Goal: Check status: Verify the current state of an ongoing process or item

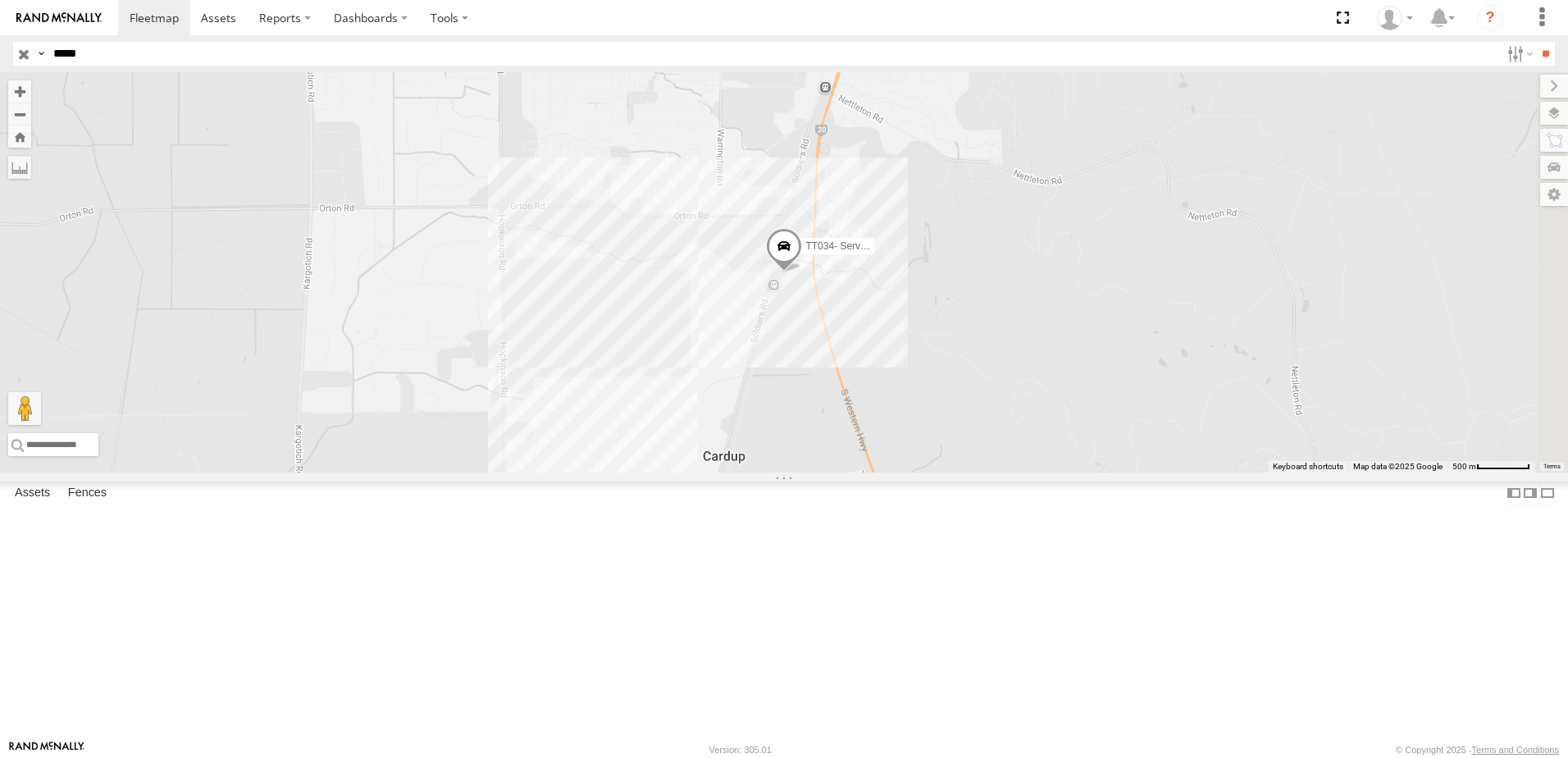
click at [0, 0] on div "Asset Current Location" at bounding box center [0, 0] width 0 height 0
click at [0, 0] on span at bounding box center [0, 0] width 0 height 0
click at [29, 51] on input "button" at bounding box center [23, 54] width 21 height 24
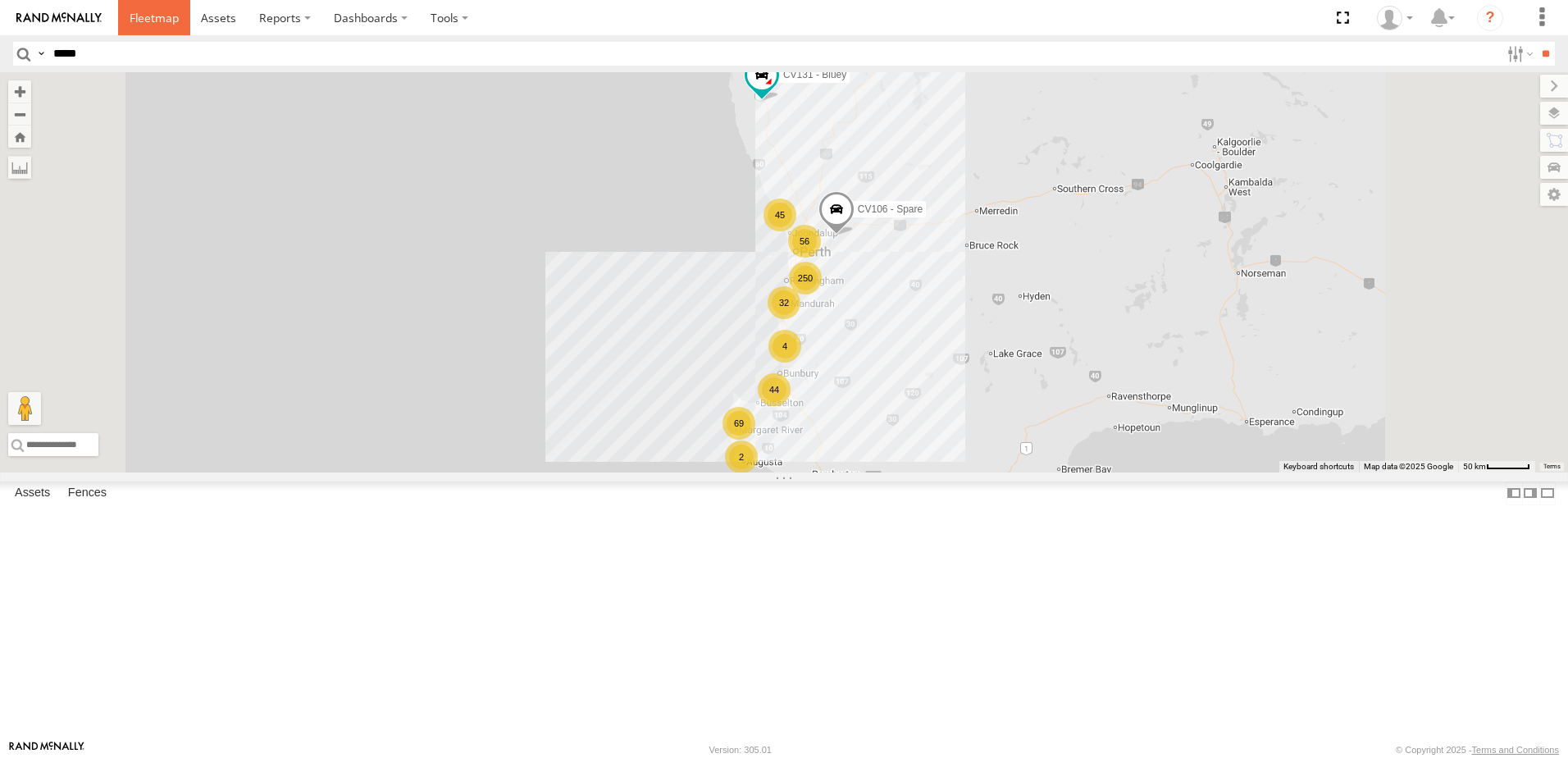
click at [128, 17] on link at bounding box center [154, 17] width 73 height 35
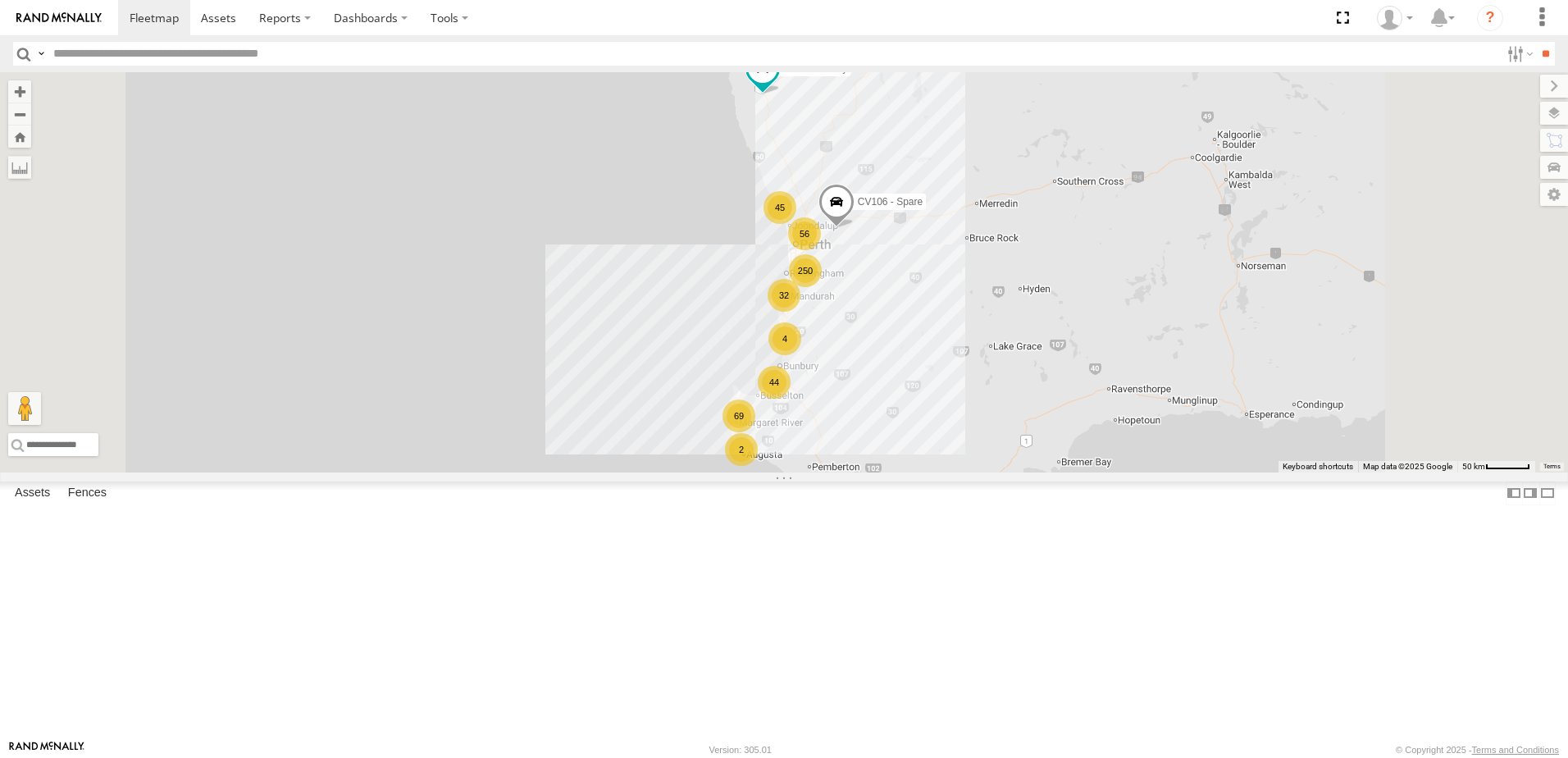
click at [0, 0] on div "Drainage" at bounding box center [0, 0] width 0 height 0
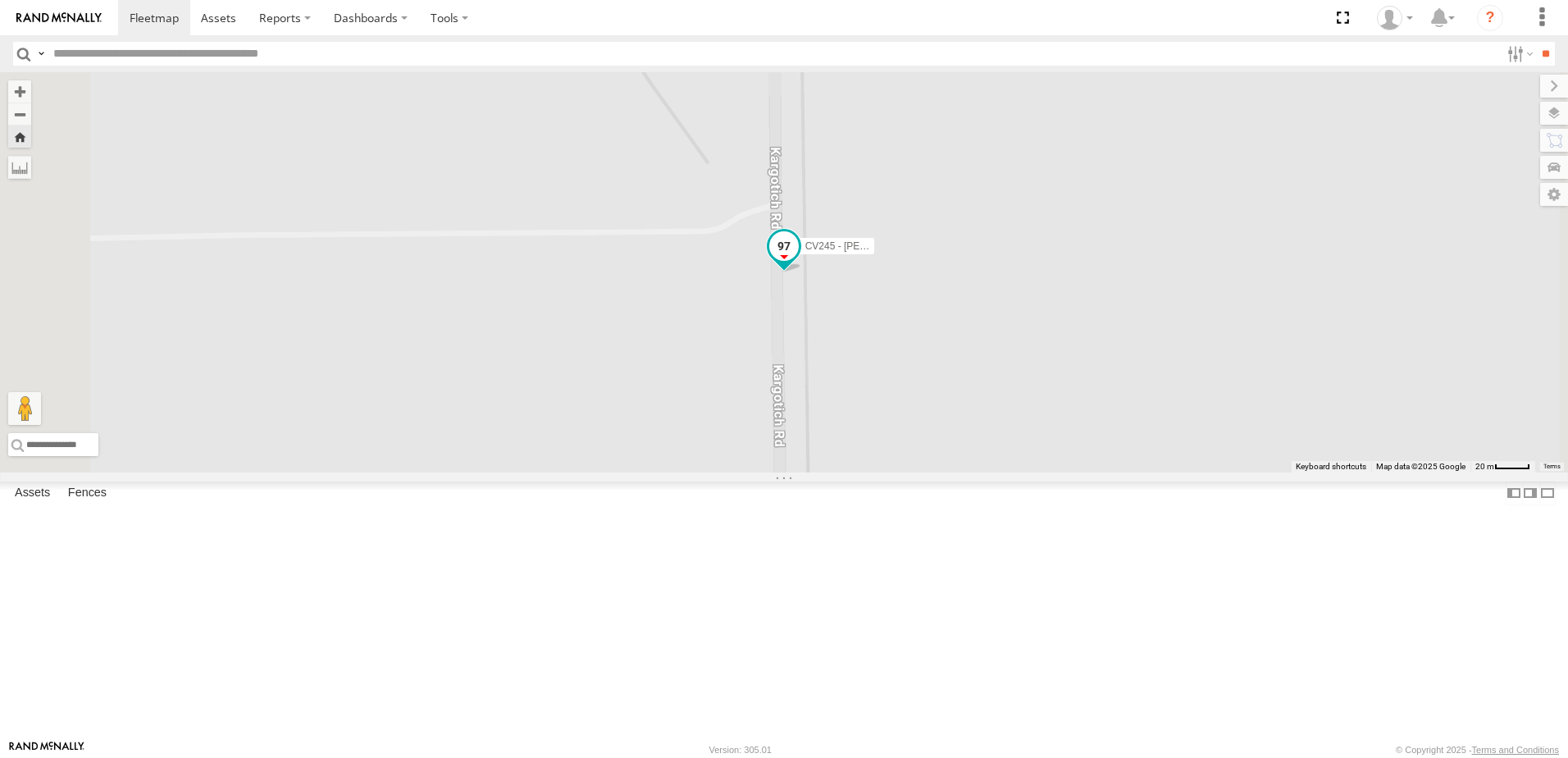
click at [799, 260] on span at bounding box center [784, 246] width 30 height 30
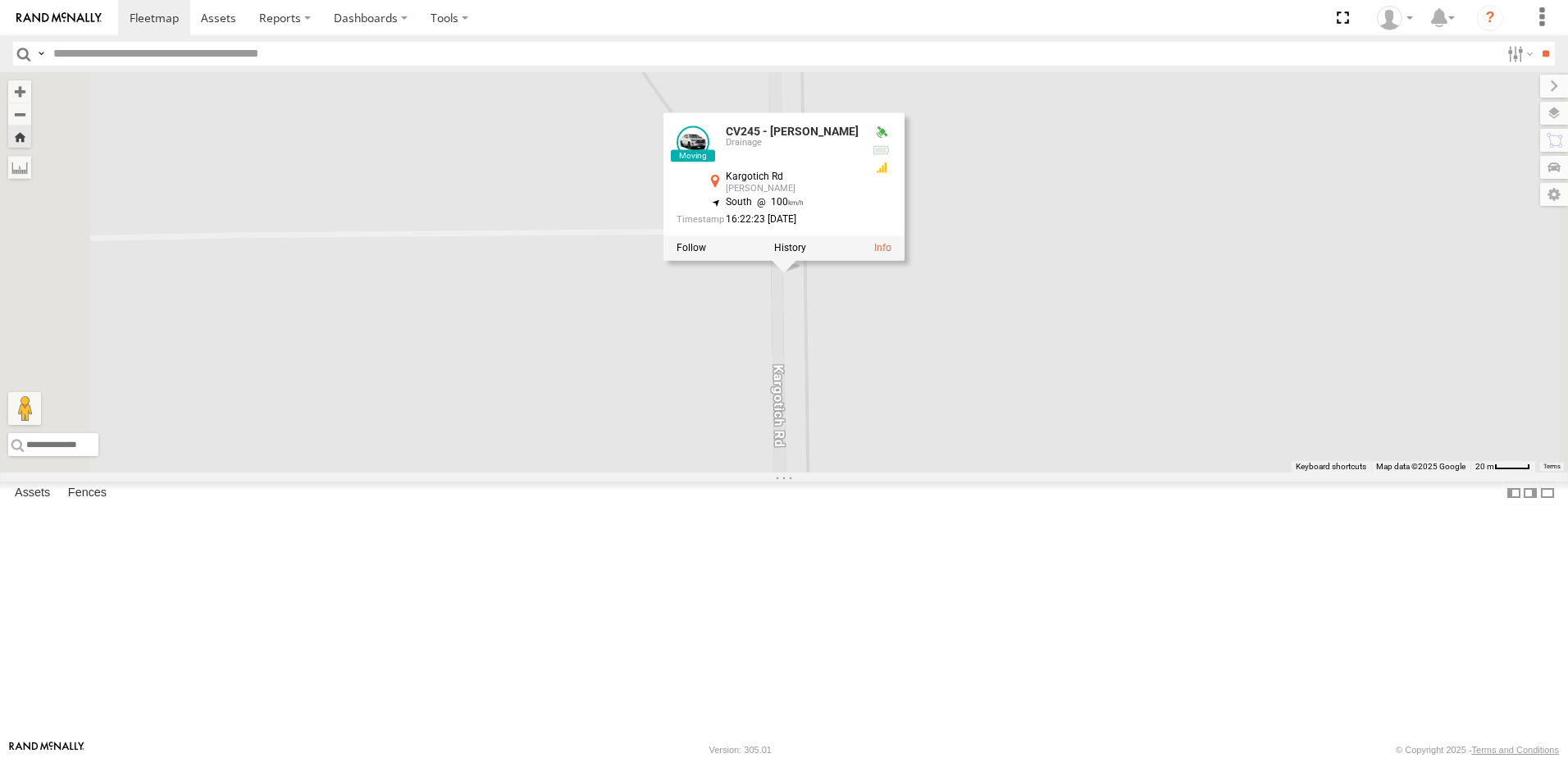
click at [784, 324] on div "CV245 - [PERSON_NAME] CV245 - [PERSON_NAME] Kargotich Rd Mardella -32.31321 , 1…" at bounding box center [784, 272] width 1568 height 400
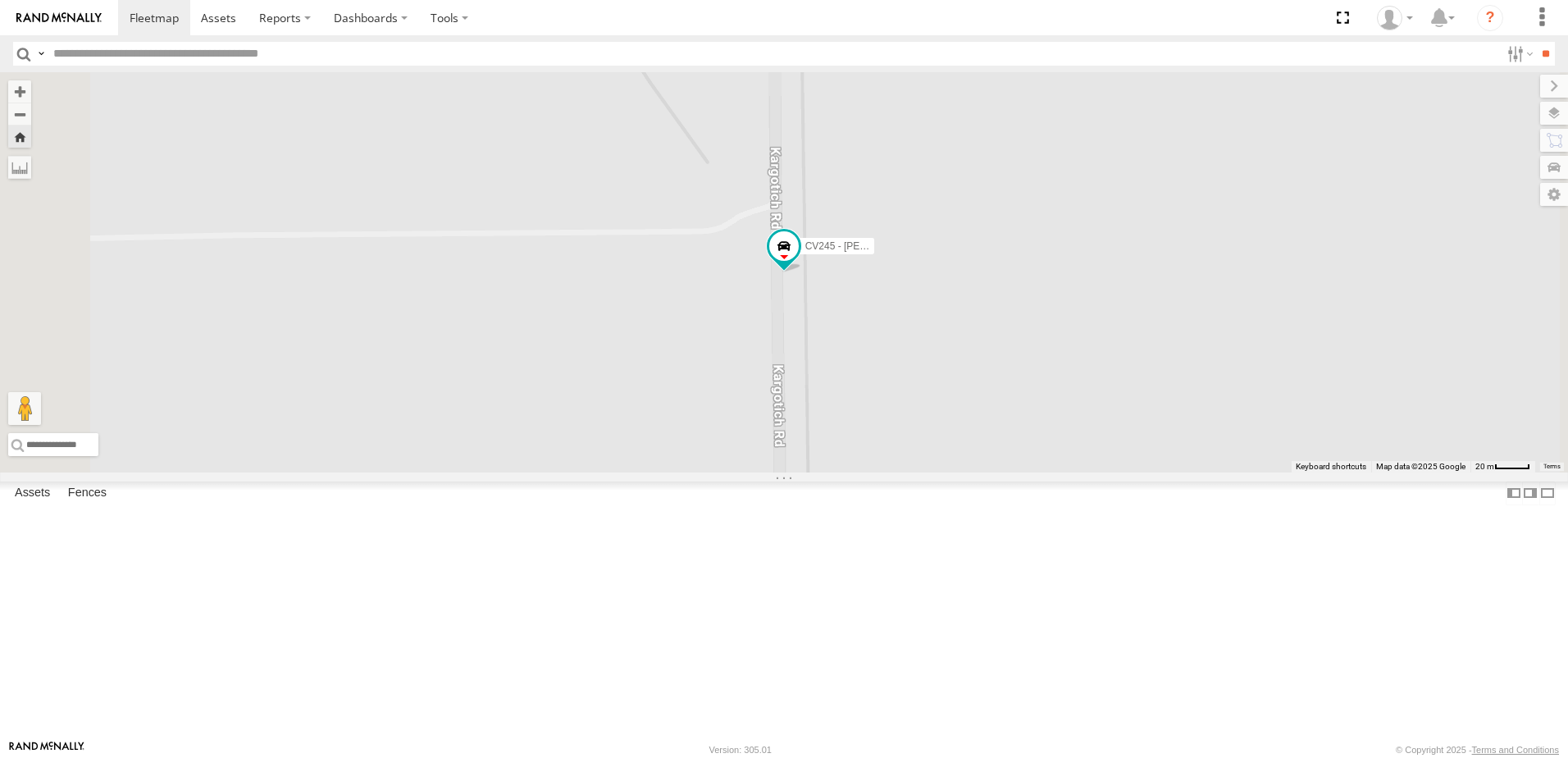
click at [0, 0] on div "CV198 - [PERSON_NAME]" at bounding box center [0, 0] width 0 height 0
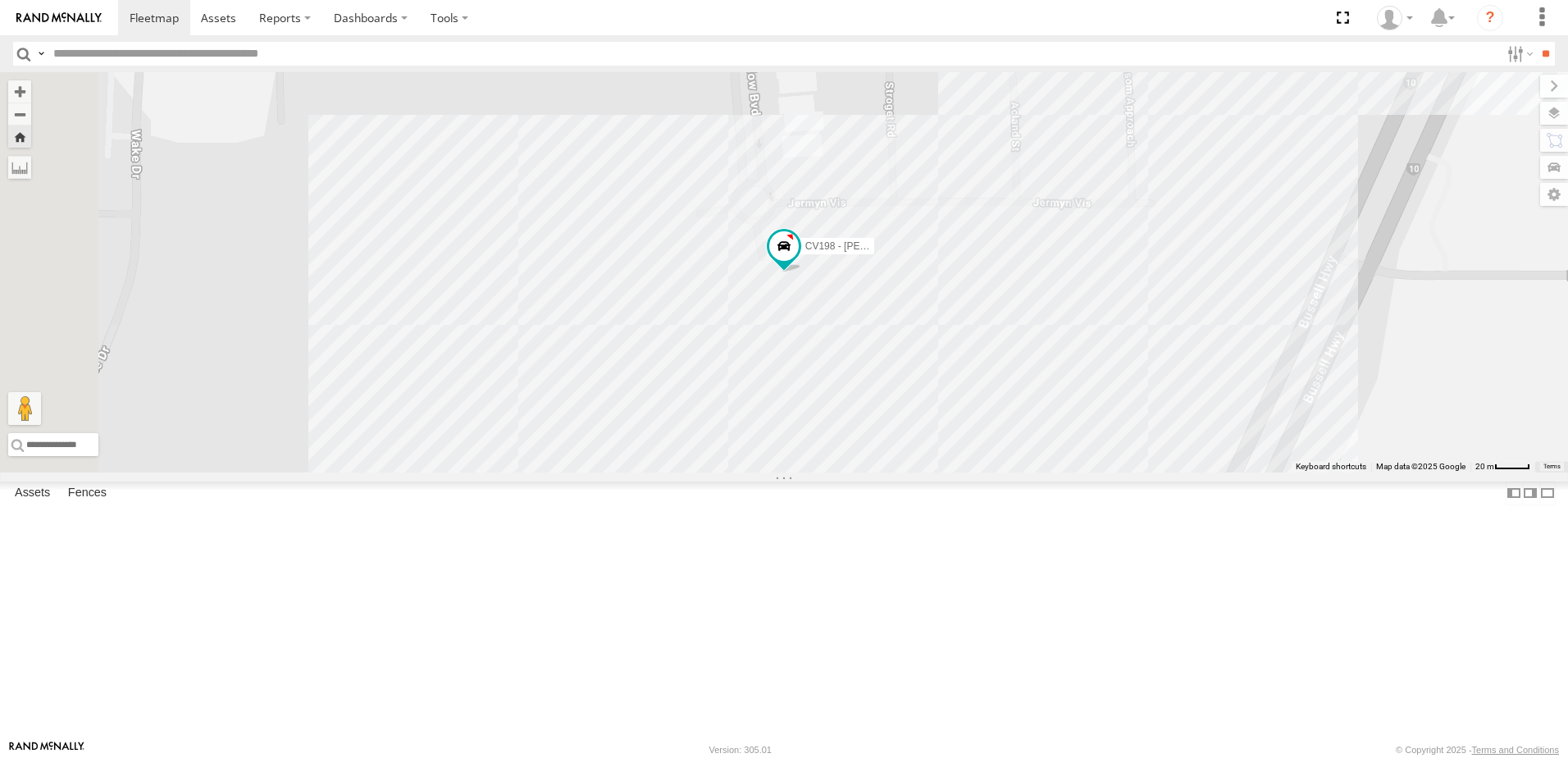
click at [0, 0] on div "WL167-L110-[PERSON_NAME]" at bounding box center [0, 0] width 0 height 0
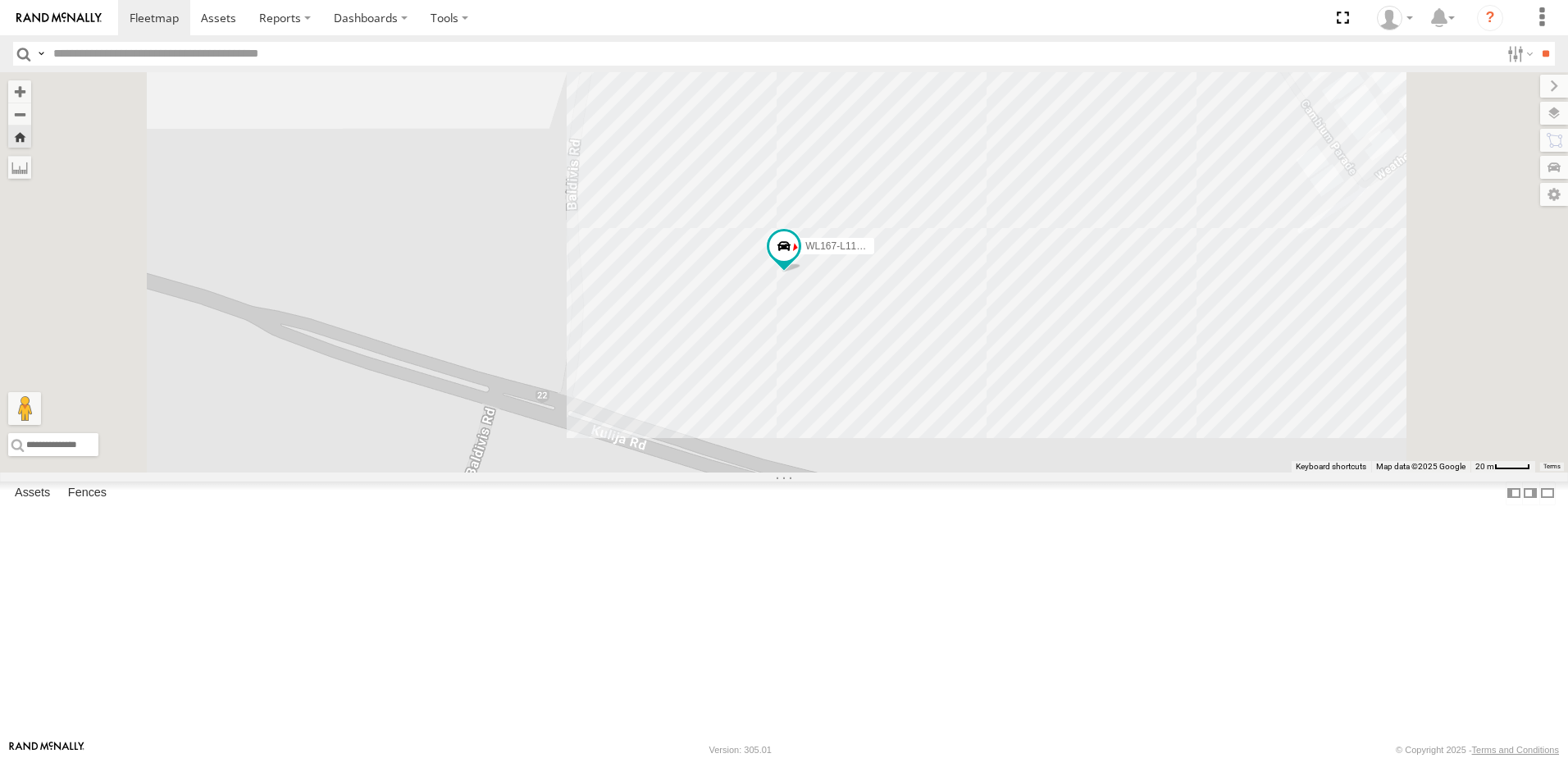
click at [0, 0] on div "Rollers" at bounding box center [0, 0] width 0 height 0
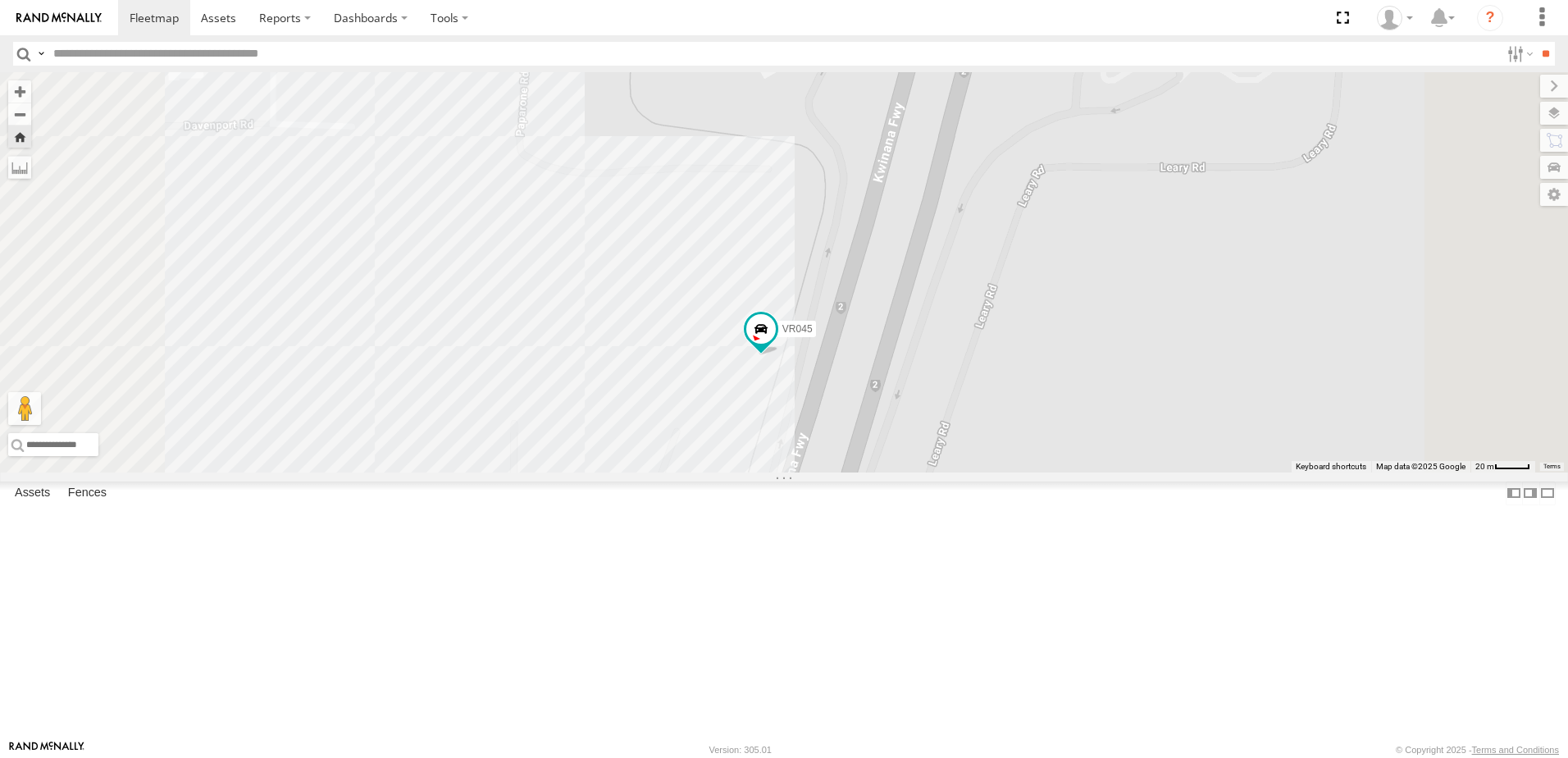
scroll to position [2214, 0]
click at [0, 0] on div "CV203 - WSHOP Cardup" at bounding box center [0, 0] width 0 height 0
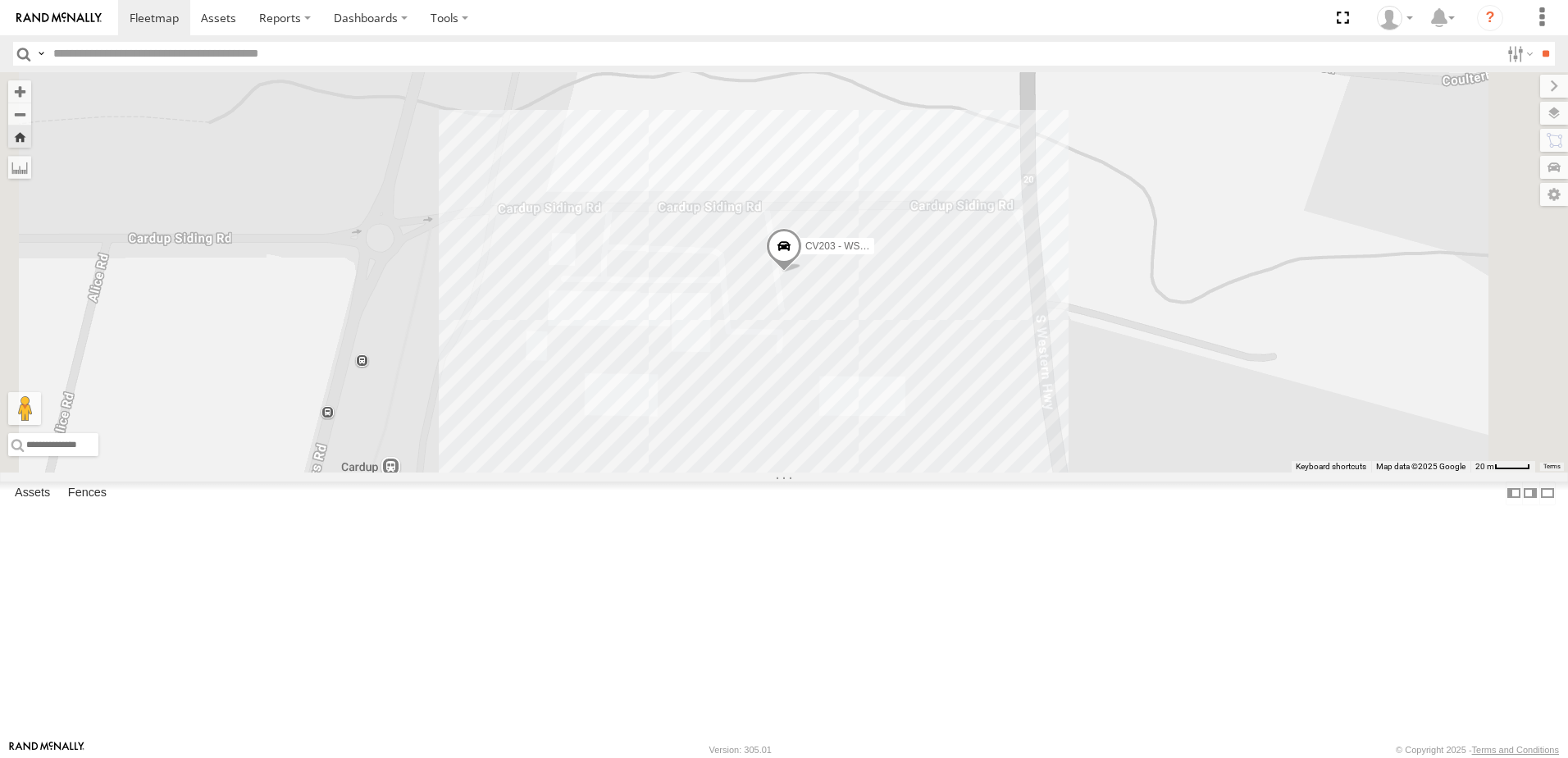
click at [0, 0] on div "CV242 - [PERSON_NAME]" at bounding box center [0, 0] width 0 height 0
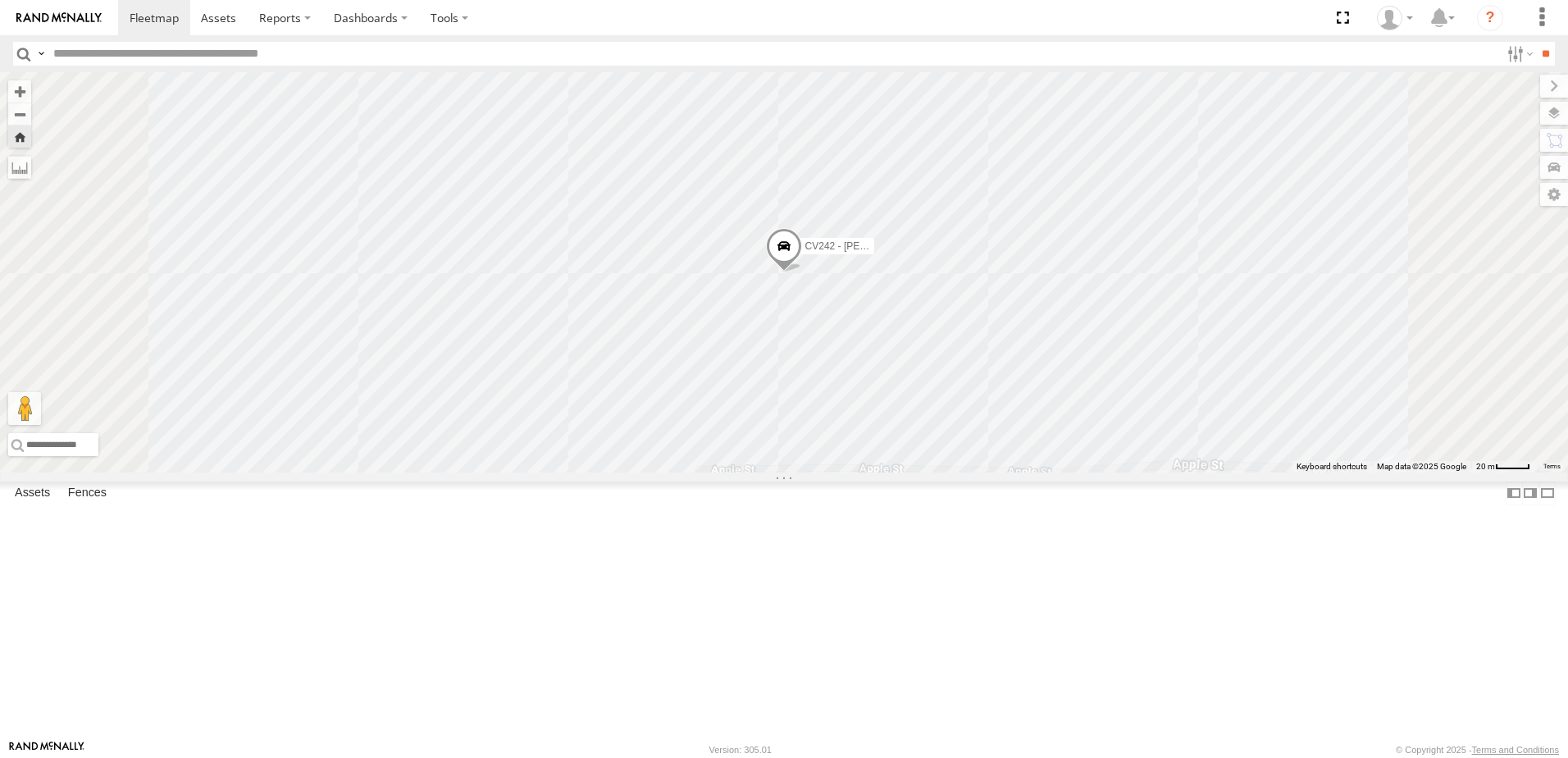
click at [0, 0] on div "TH06 - MRRC Fencing Tractor" at bounding box center [0, 0] width 0 height 0
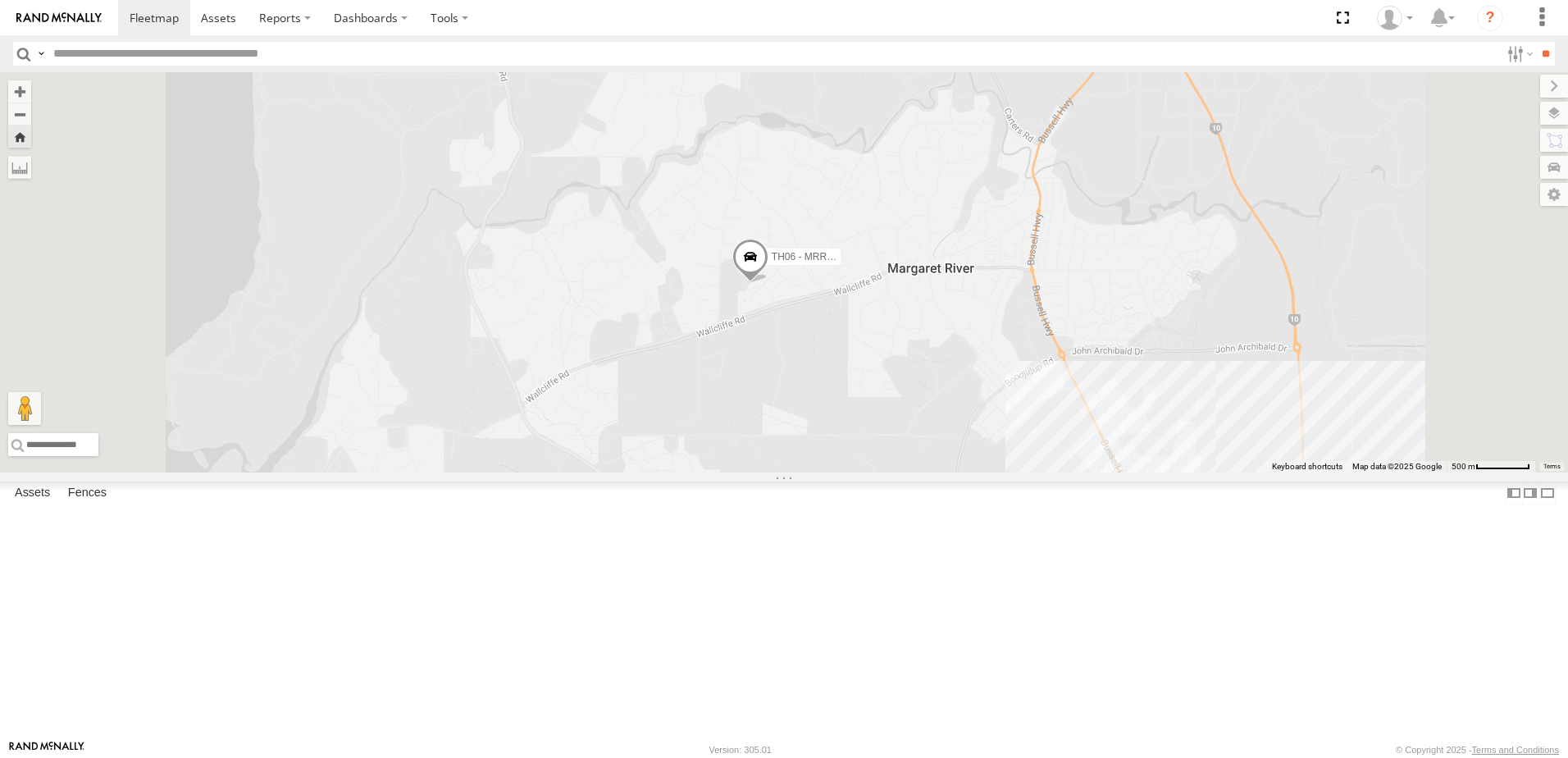
click at [0, 0] on div "CV375 - [PERSON_NAME]" at bounding box center [0, 0] width 0 height 0
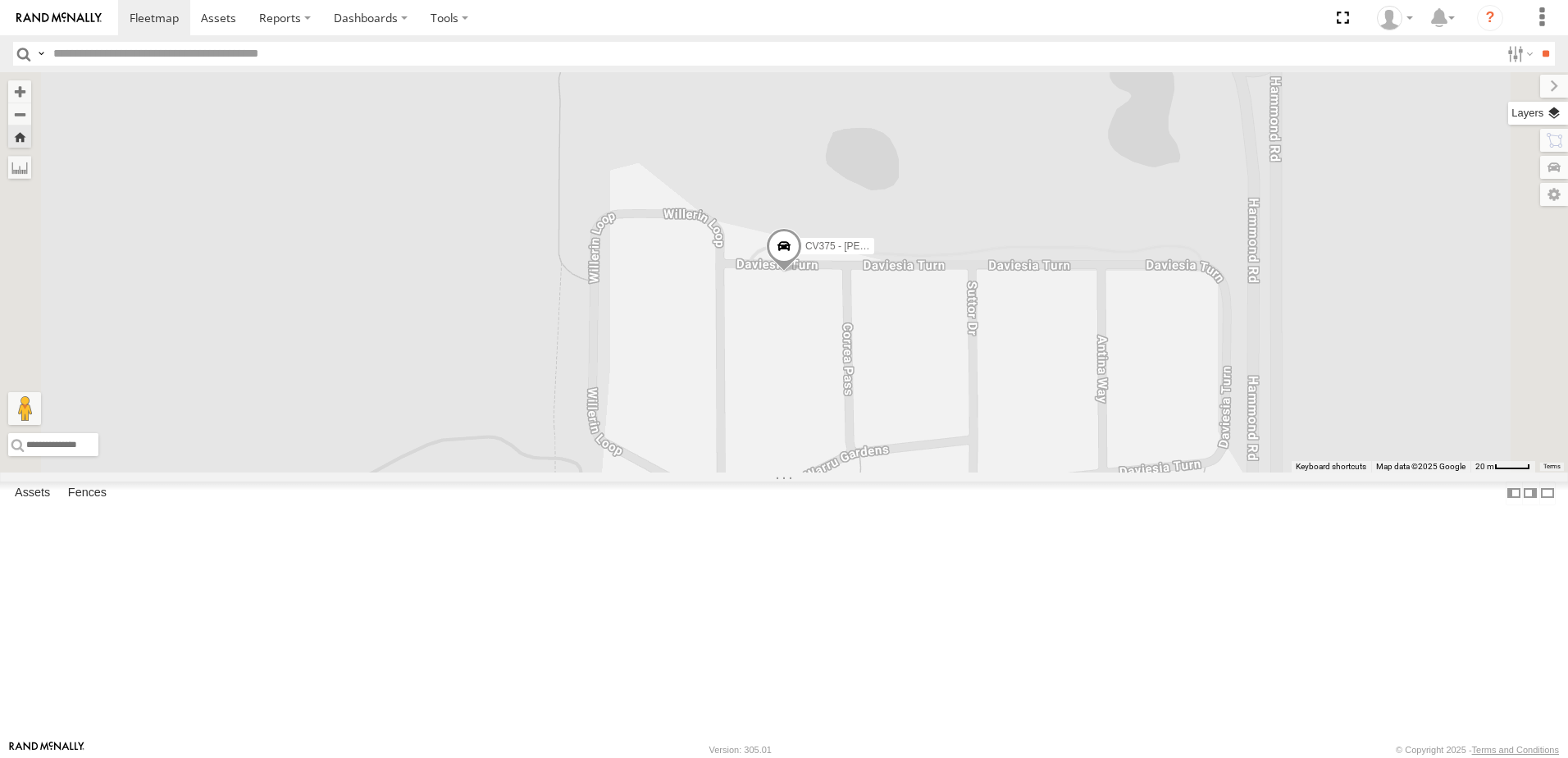
click at [1557, 120] on label at bounding box center [1538, 113] width 60 height 23
click at [0, 0] on span "Basemaps" at bounding box center [0, 0] width 0 height 0
click at [0, 0] on span "Satellite + Roadmap" at bounding box center [0, 0] width 0 height 0
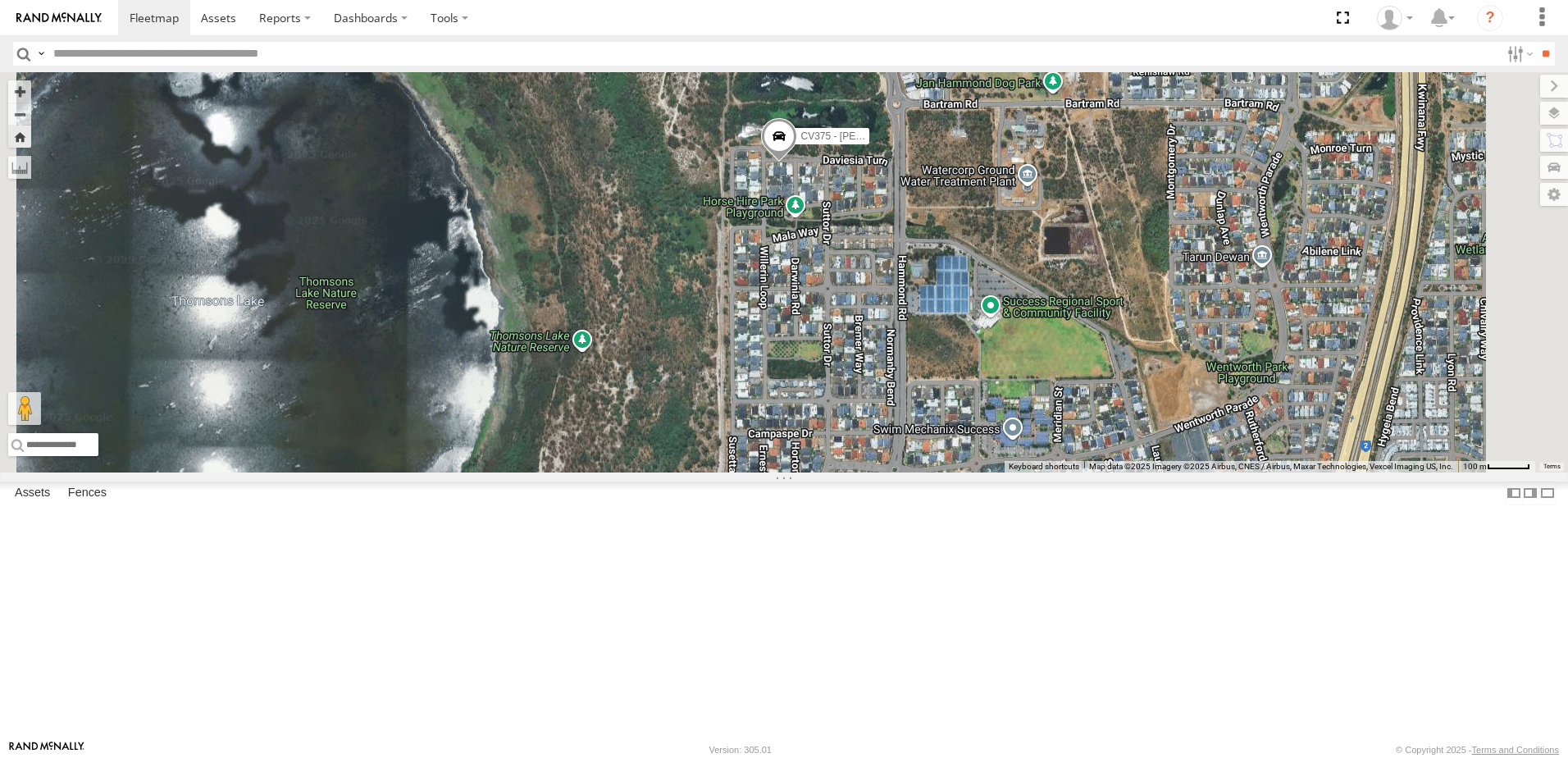
click at [0, 0] on div "SP002- [PERSON_NAME] Screen" at bounding box center [0, 0] width 0 height 0
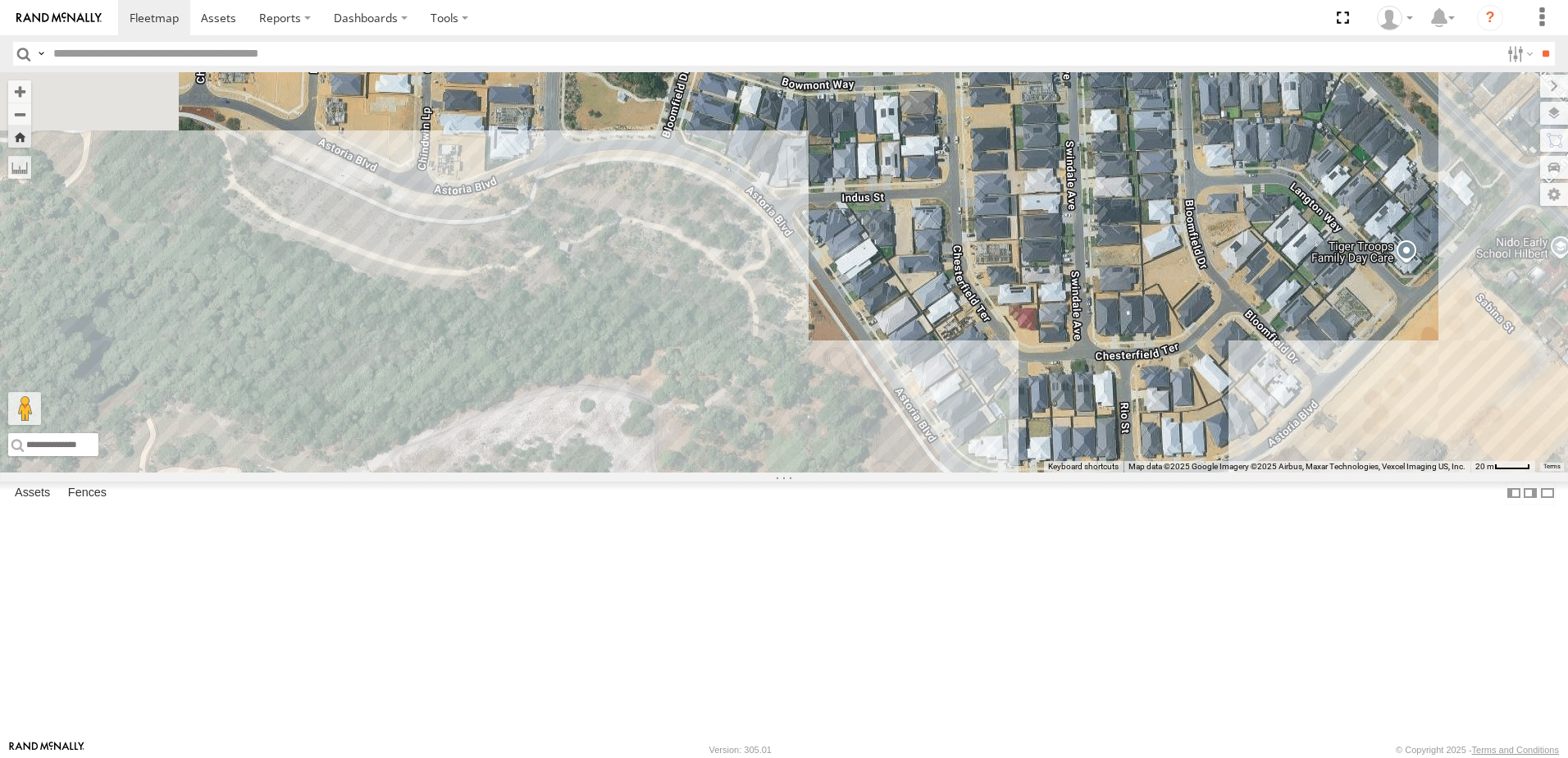
drag, startPoint x: 871, startPoint y: 430, endPoint x: 756, endPoint y: 613, distance: 216.1
click at [756, 472] on div "SP002- [PERSON_NAME] Screen" at bounding box center [784, 272] width 1568 height 400
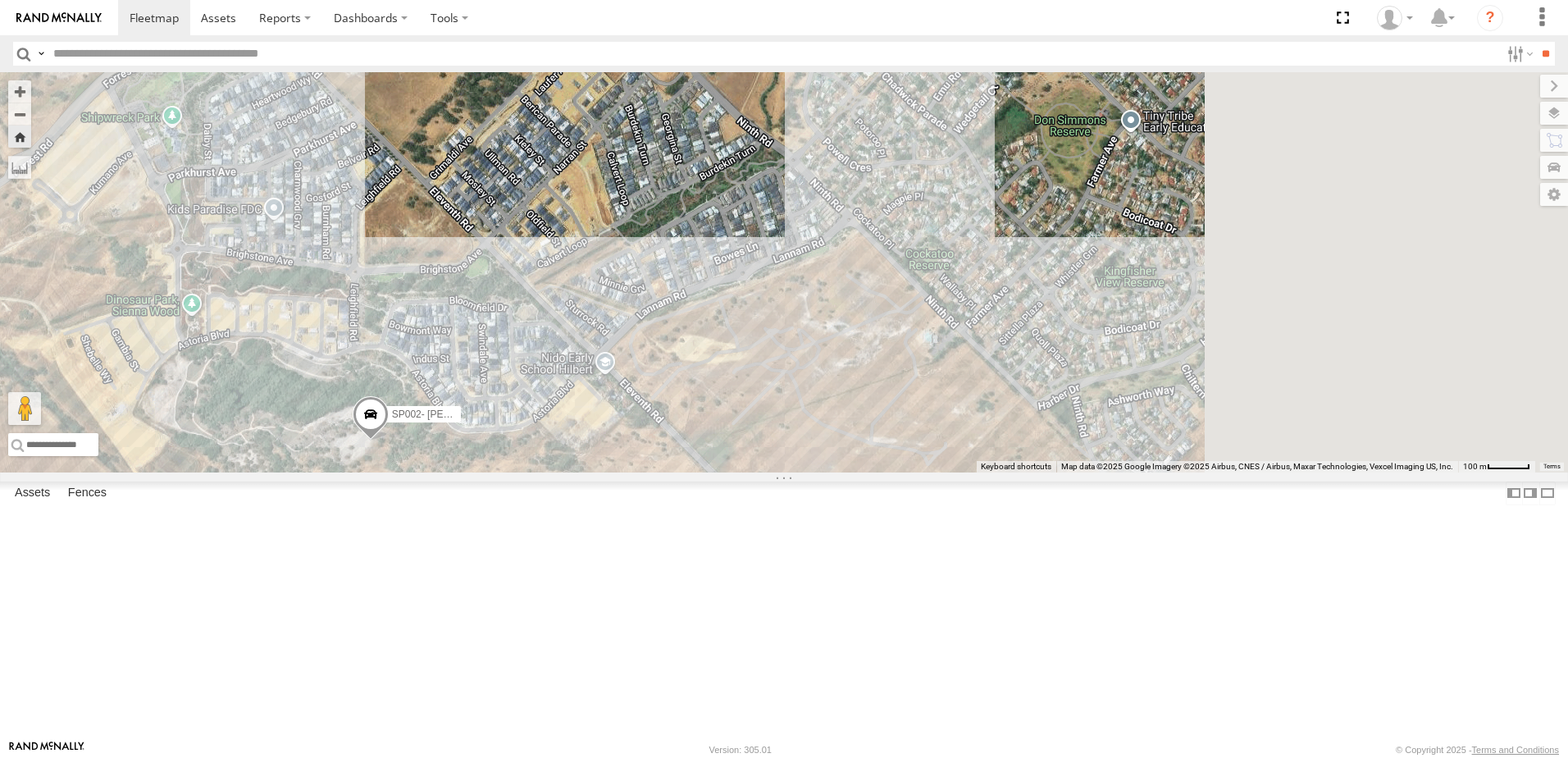
drag, startPoint x: 1147, startPoint y: 499, endPoint x: 897, endPoint y: 521, distance: 251.0
click at [897, 472] on div "SP002- [PERSON_NAME] Screen" at bounding box center [784, 272] width 1568 height 400
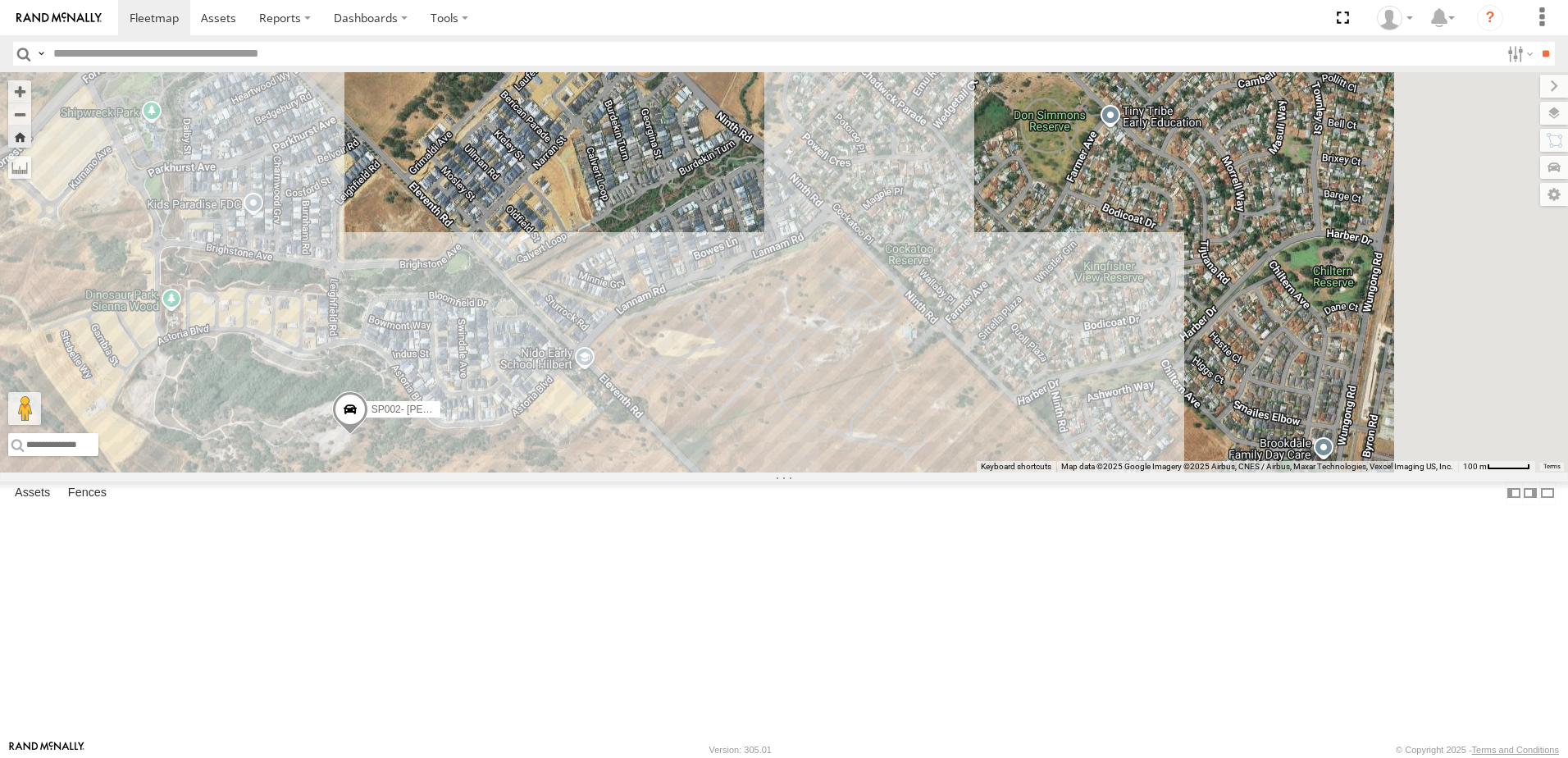
click at [908, 469] on div "SP002- [PERSON_NAME] Screen" at bounding box center [784, 272] width 1568 height 400
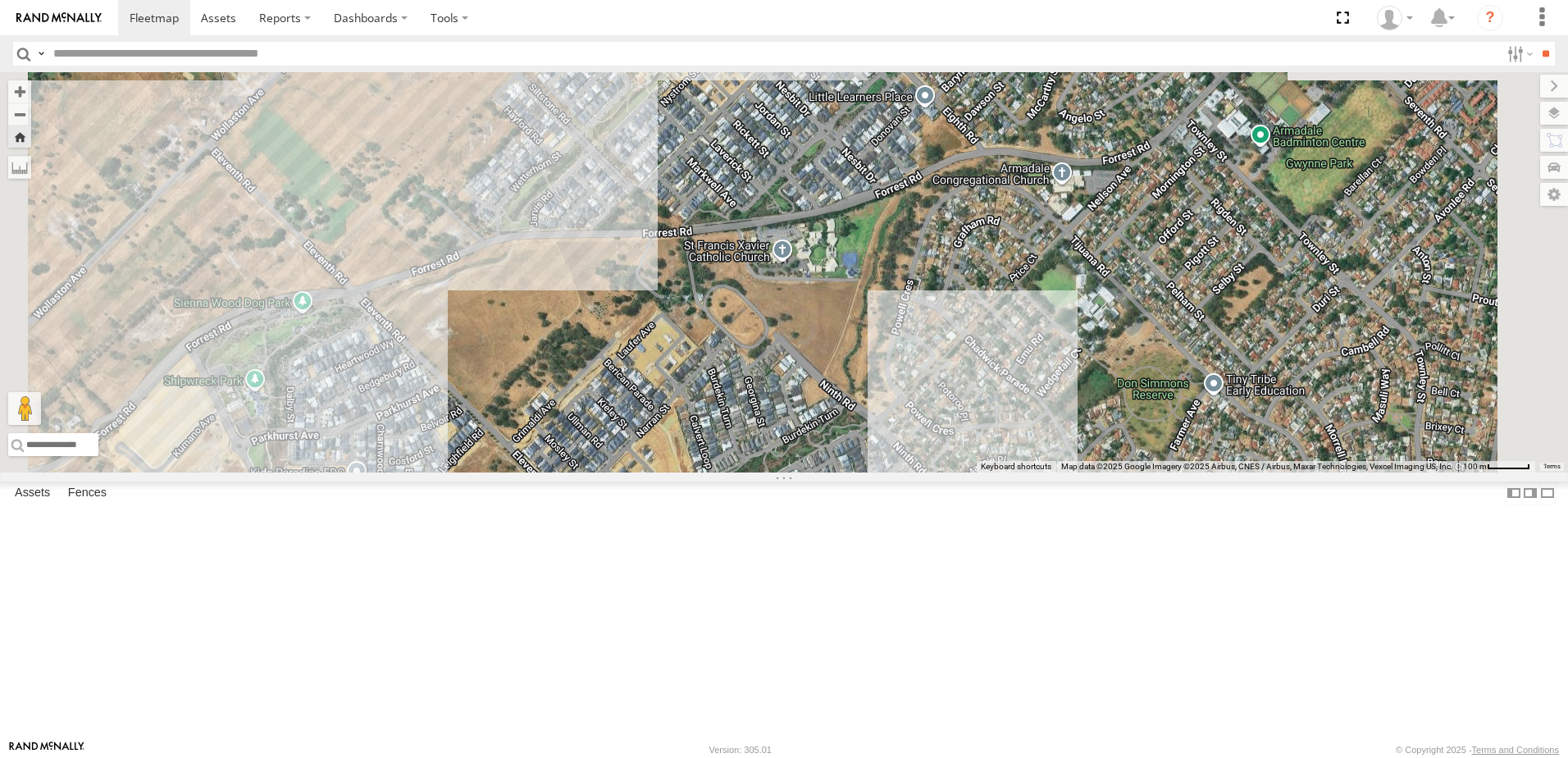
drag, startPoint x: 805, startPoint y: 526, endPoint x: 906, endPoint y: 800, distance: 292.0
click at [906, 757] on html at bounding box center [784, 379] width 1568 height 758
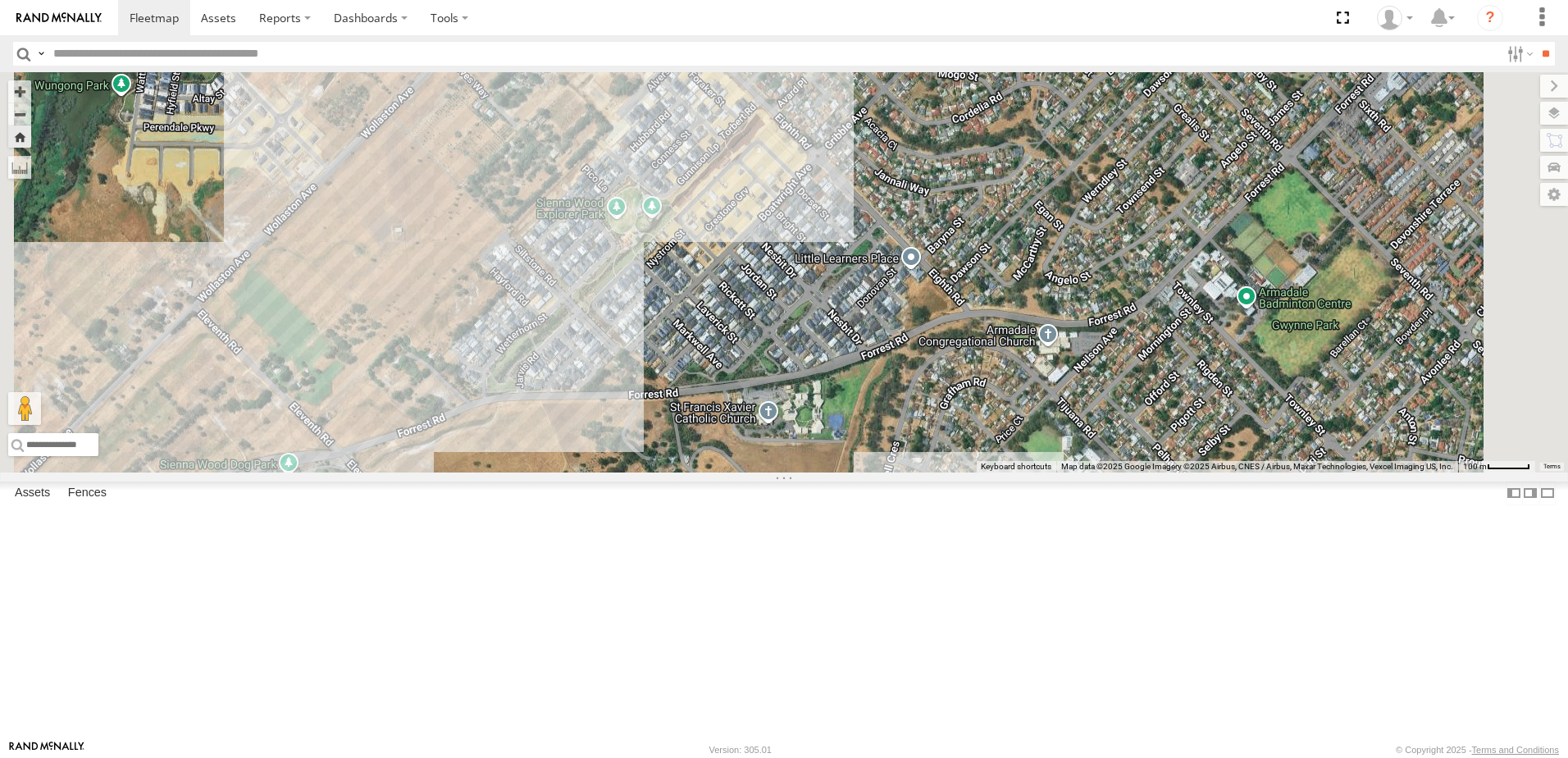
drag, startPoint x: 772, startPoint y: 477, endPoint x: 790, endPoint y: 568, distance: 92.8
click at [784, 472] on div "SP002- [PERSON_NAME] Screen Sienna G 15" at bounding box center [784, 272] width 1568 height 400
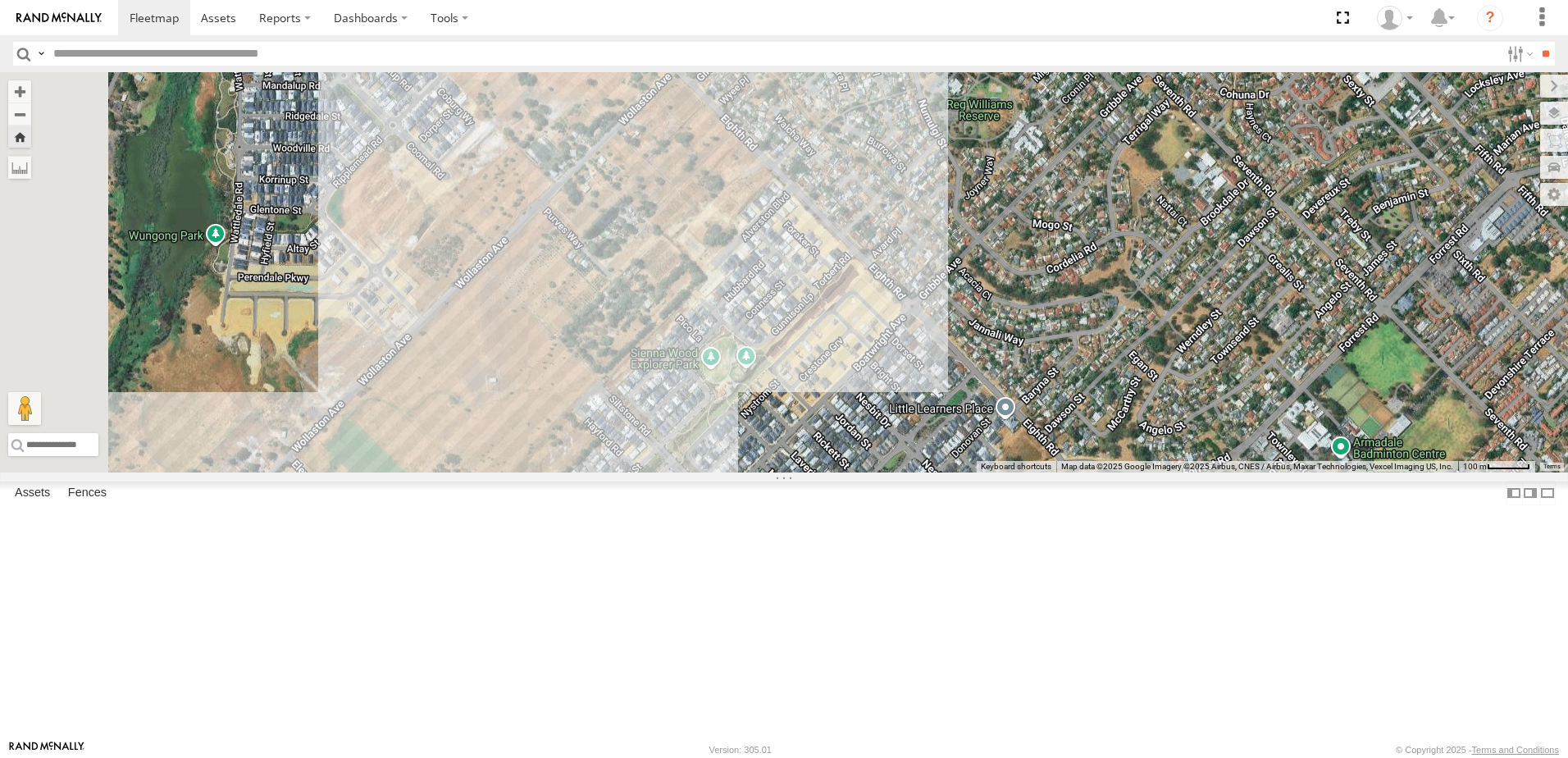
drag, startPoint x: 790, startPoint y: 320, endPoint x: 886, endPoint y: 463, distance: 172.2
click at [886, 463] on div "SP002- [PERSON_NAME] Screen Sienna G 15" at bounding box center [784, 272] width 1568 height 400
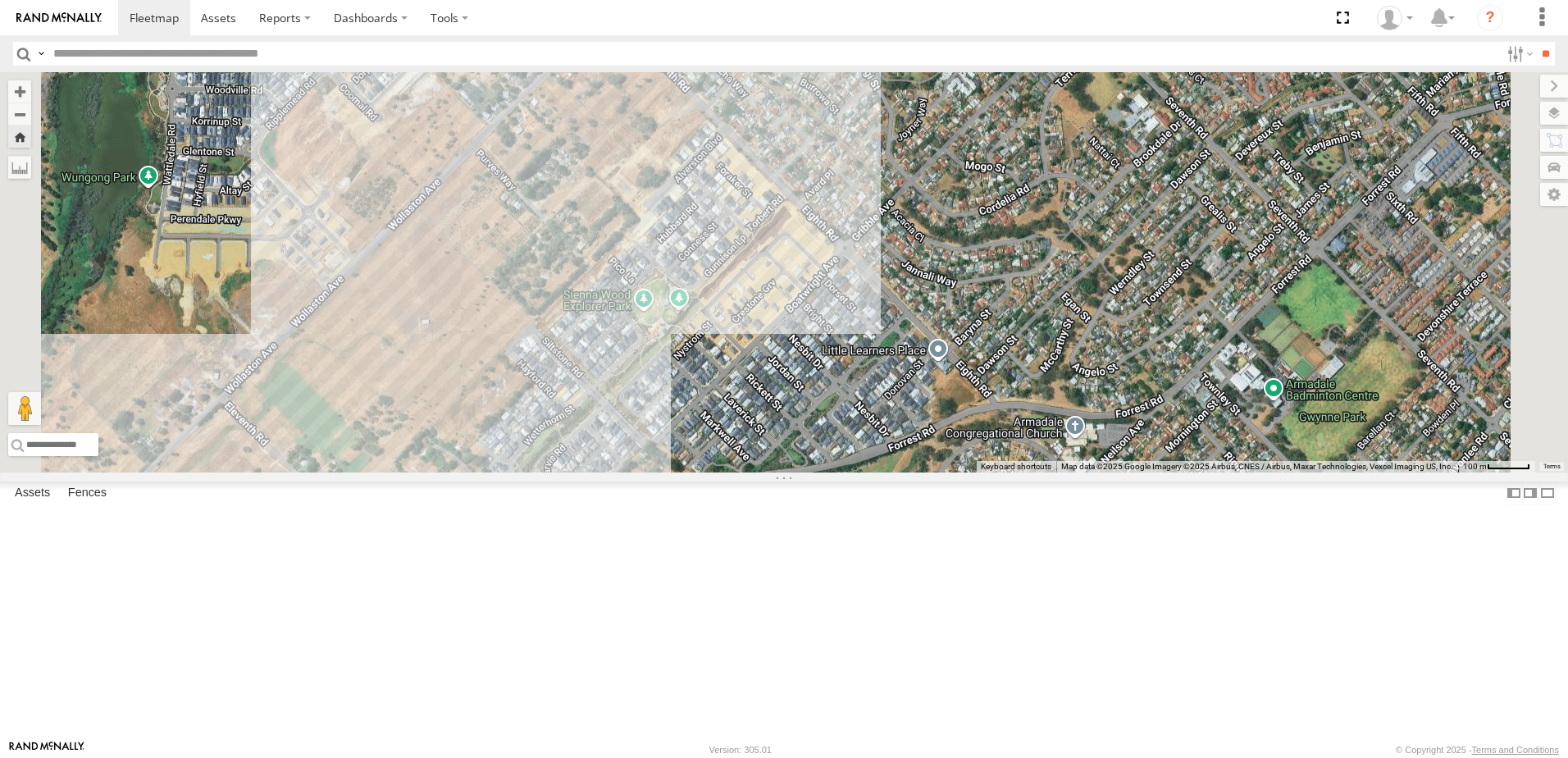
drag, startPoint x: 900, startPoint y: 497, endPoint x: 815, endPoint y: 425, distance: 111.4
click at [817, 428] on div "SP002- [PERSON_NAME] Screen Sienna G 15" at bounding box center [784, 272] width 1568 height 400
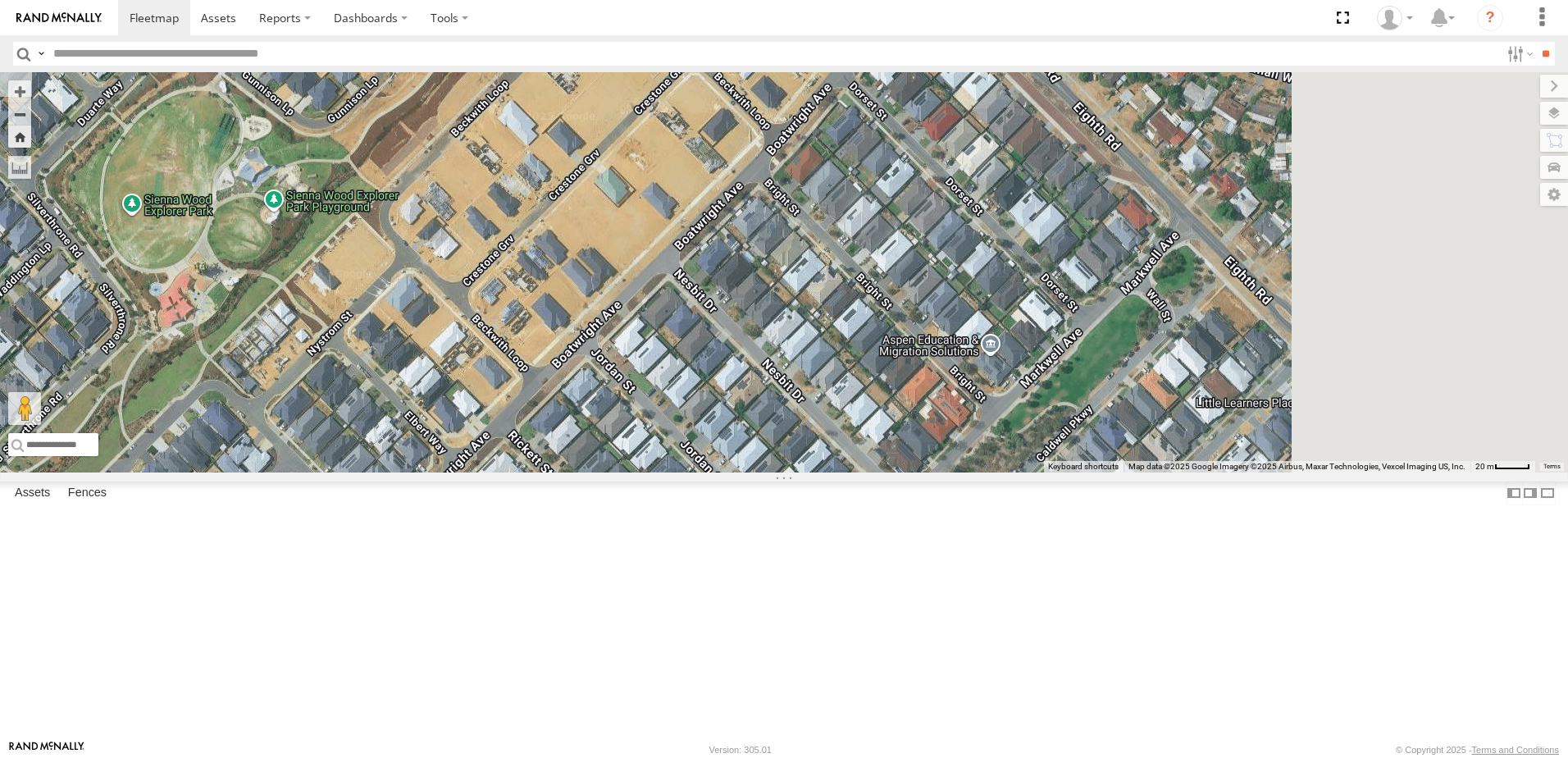
drag, startPoint x: 1077, startPoint y: 475, endPoint x: 877, endPoint y: 325, distance: 250.0
click at [877, 325] on div "SP002- [PERSON_NAME] Screen Sienna G 15" at bounding box center [784, 272] width 1568 height 400
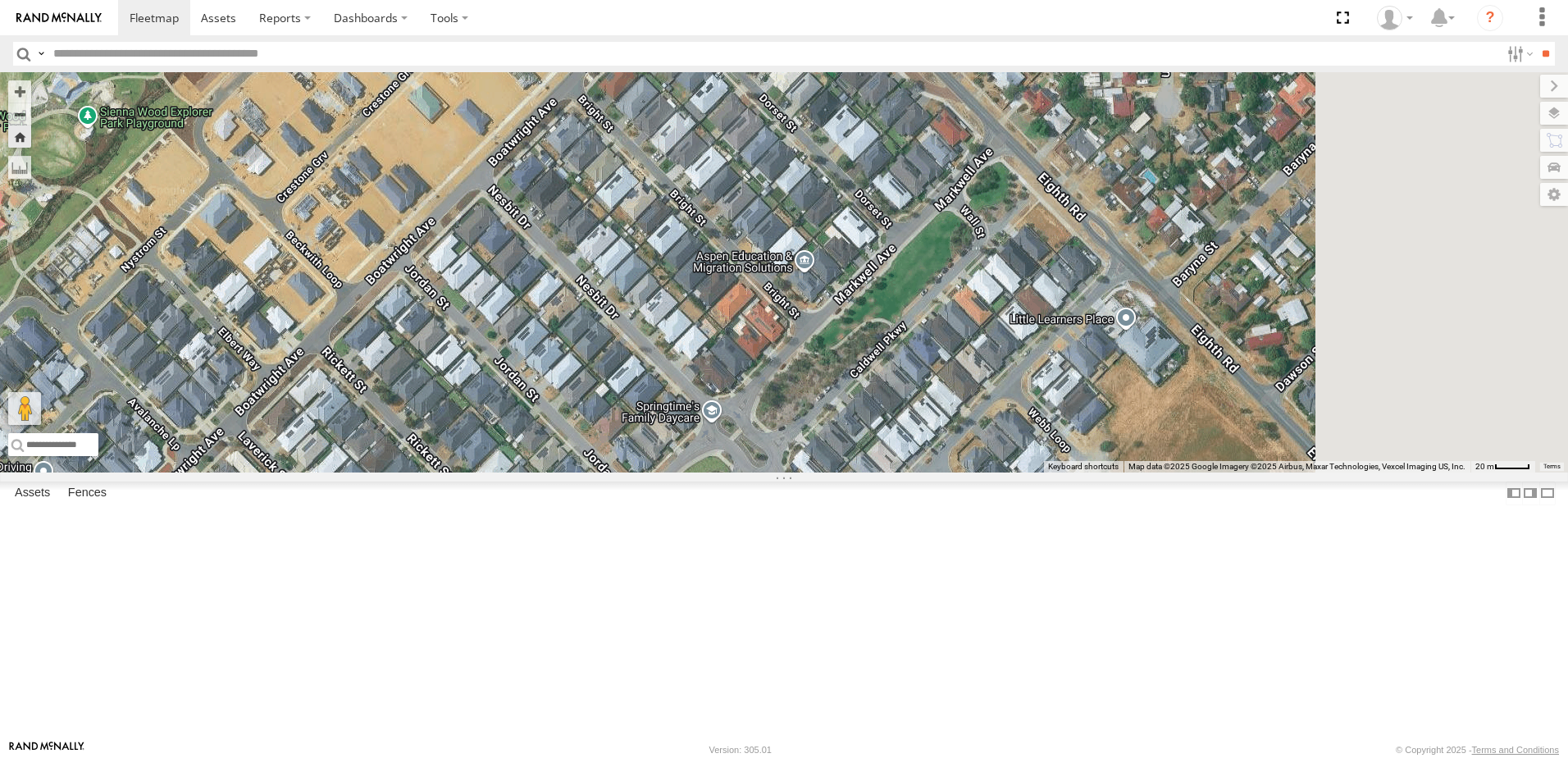
drag, startPoint x: 1089, startPoint y: 508, endPoint x: 891, endPoint y: 411, distance: 220.5
click at [891, 411] on div "SP002- [PERSON_NAME] Screen Sienna G 15" at bounding box center [784, 272] width 1568 height 400
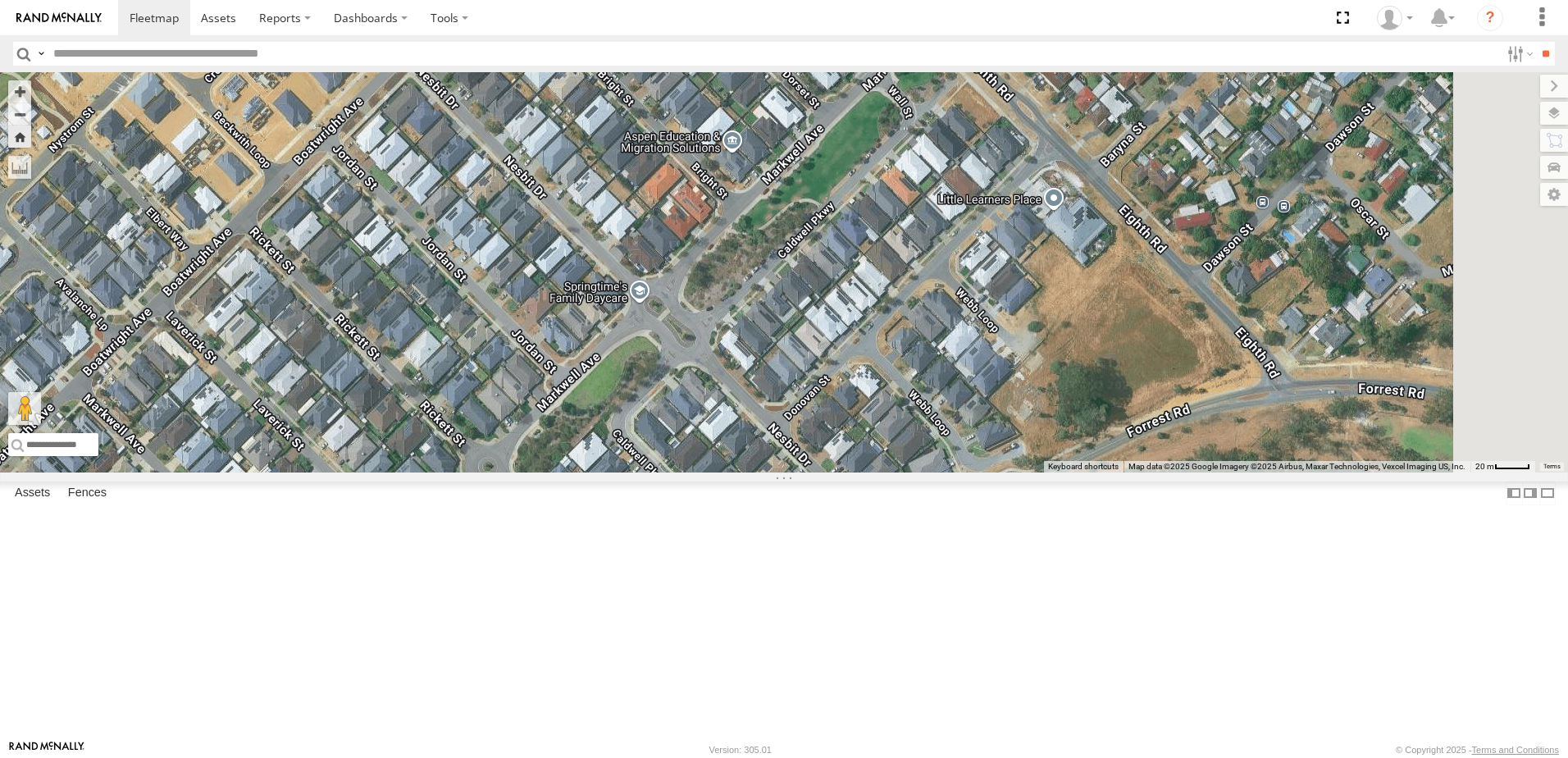
drag, startPoint x: 1011, startPoint y: 479, endPoint x: 952, endPoint y: 332, distance: 158.4
click at [951, 332] on div "SP002- [PERSON_NAME] Screen Sienna G 15" at bounding box center [784, 272] width 1568 height 400
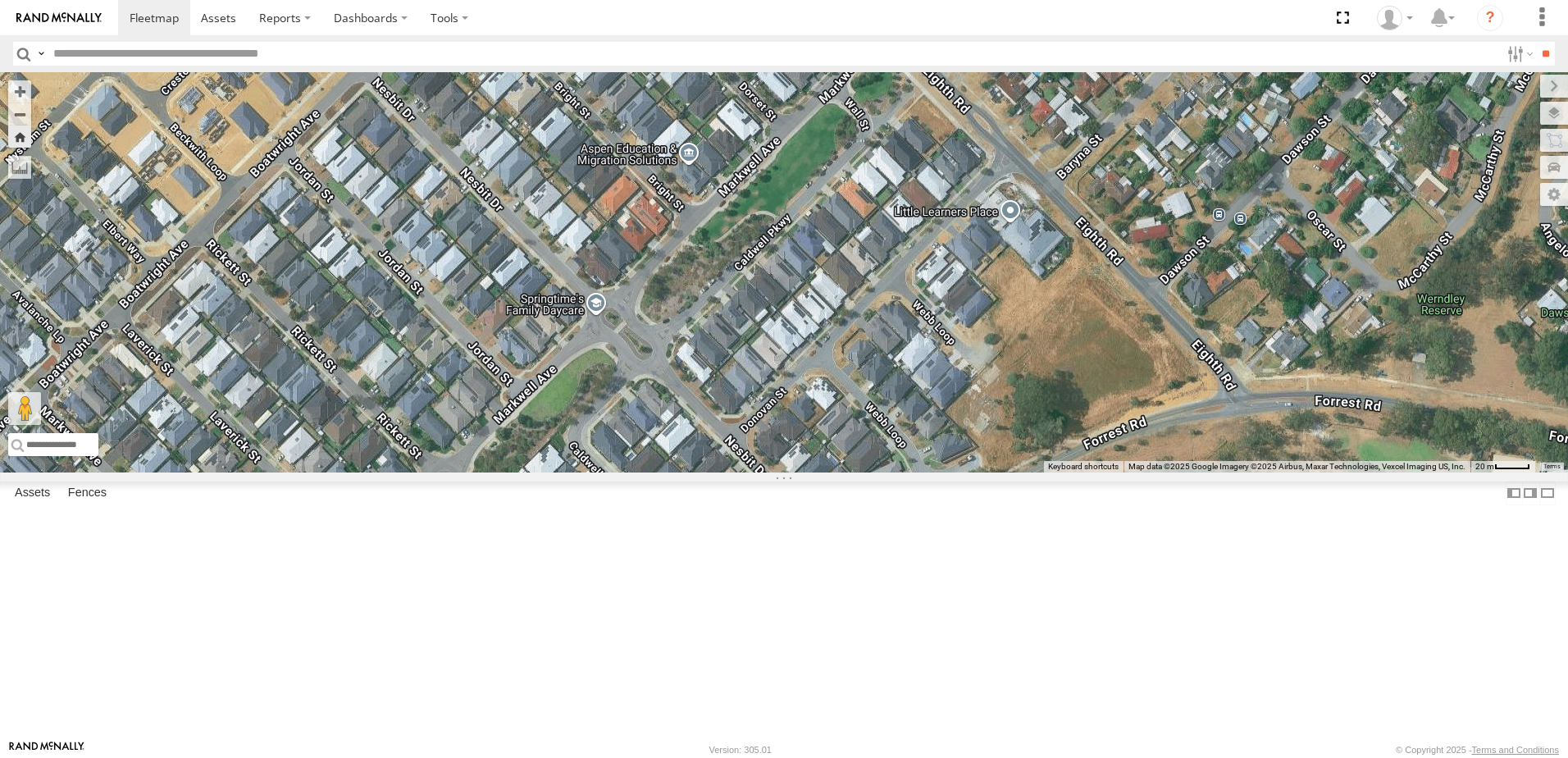
drag, startPoint x: 1122, startPoint y: 518, endPoint x: 1060, endPoint y: 583, distance: 89.8
click at [1060, 472] on div "SP002- [PERSON_NAME] Screen Sienna G 15" at bounding box center [784, 272] width 1568 height 400
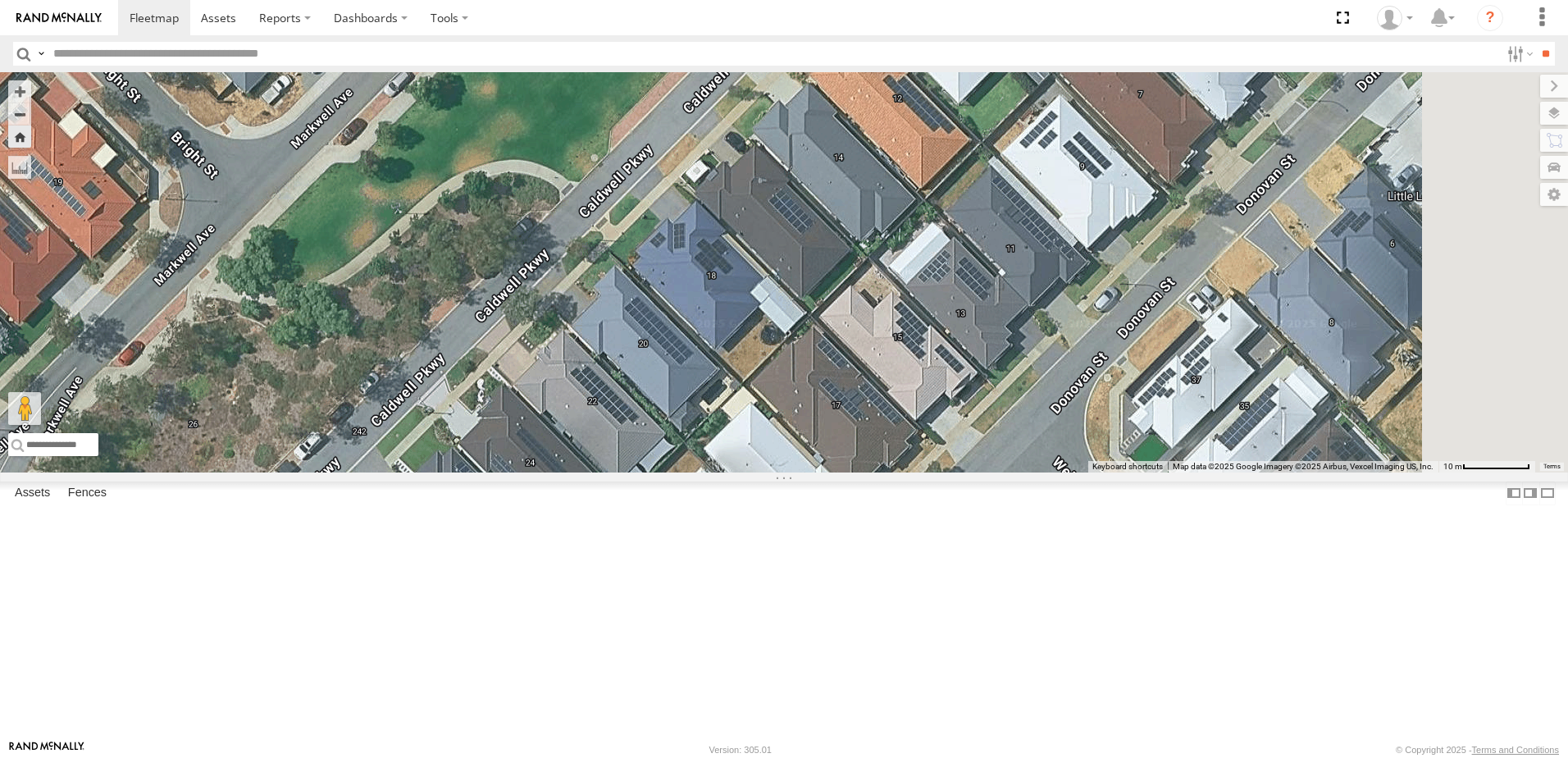
drag, startPoint x: 1083, startPoint y: 374, endPoint x: 965, endPoint y: 409, distance: 123.1
click at [965, 409] on div "SP002- [PERSON_NAME] Screen Sienna G 15" at bounding box center [784, 272] width 1568 height 400
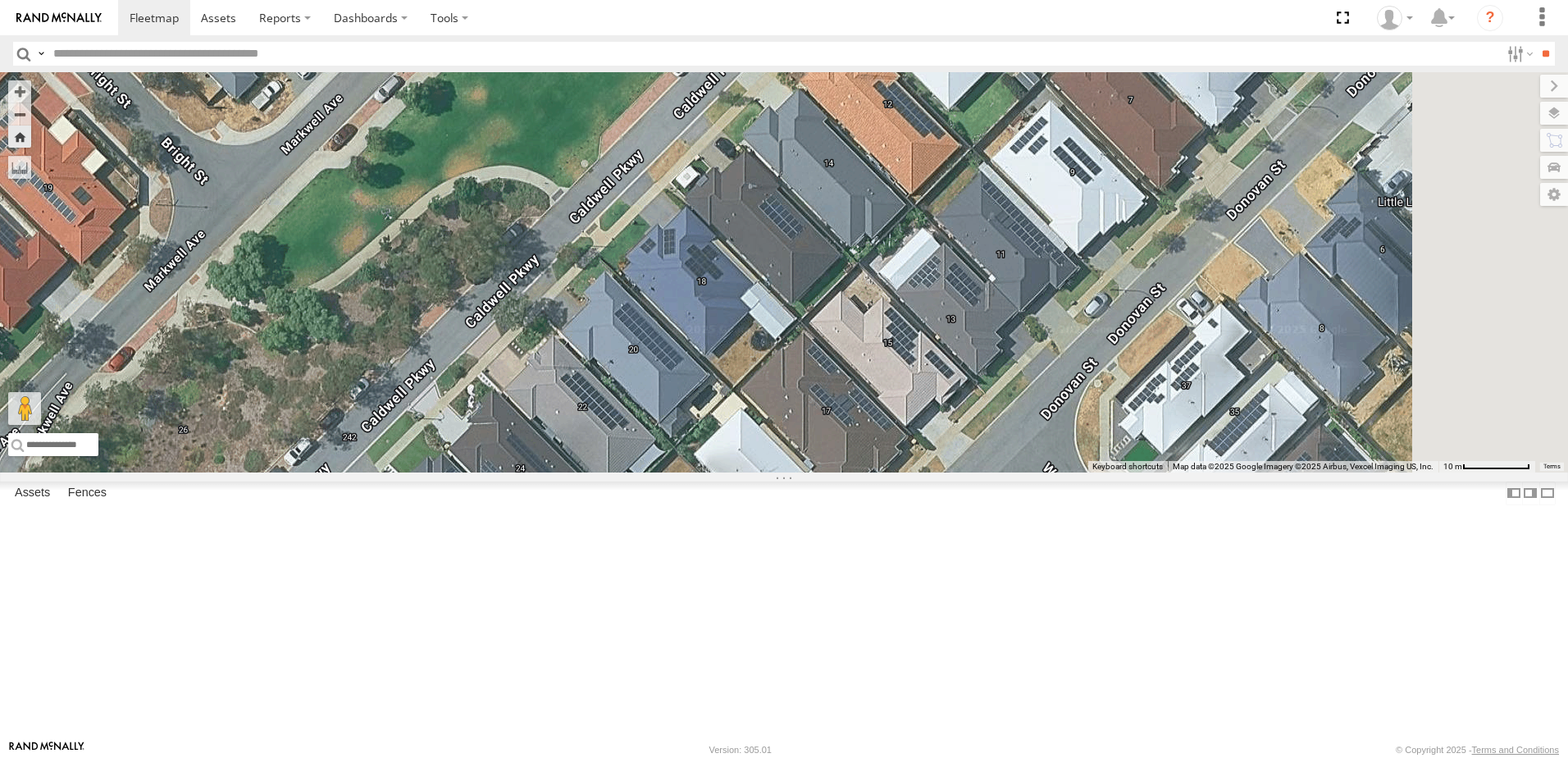
click at [970, 359] on div "SP002- [PERSON_NAME] Screen Sienna G 15" at bounding box center [784, 272] width 1568 height 400
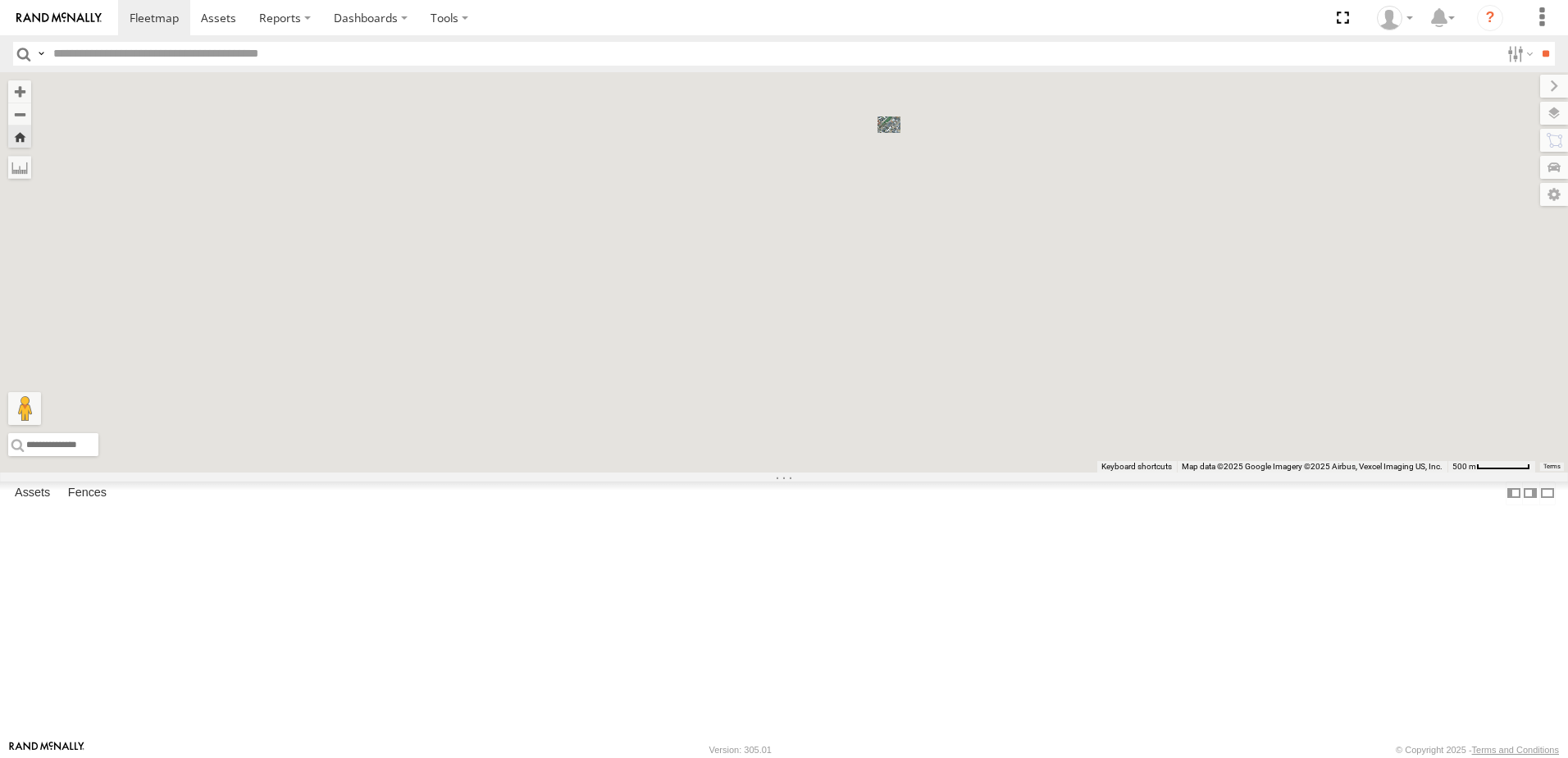
scroll to position [0, 0]
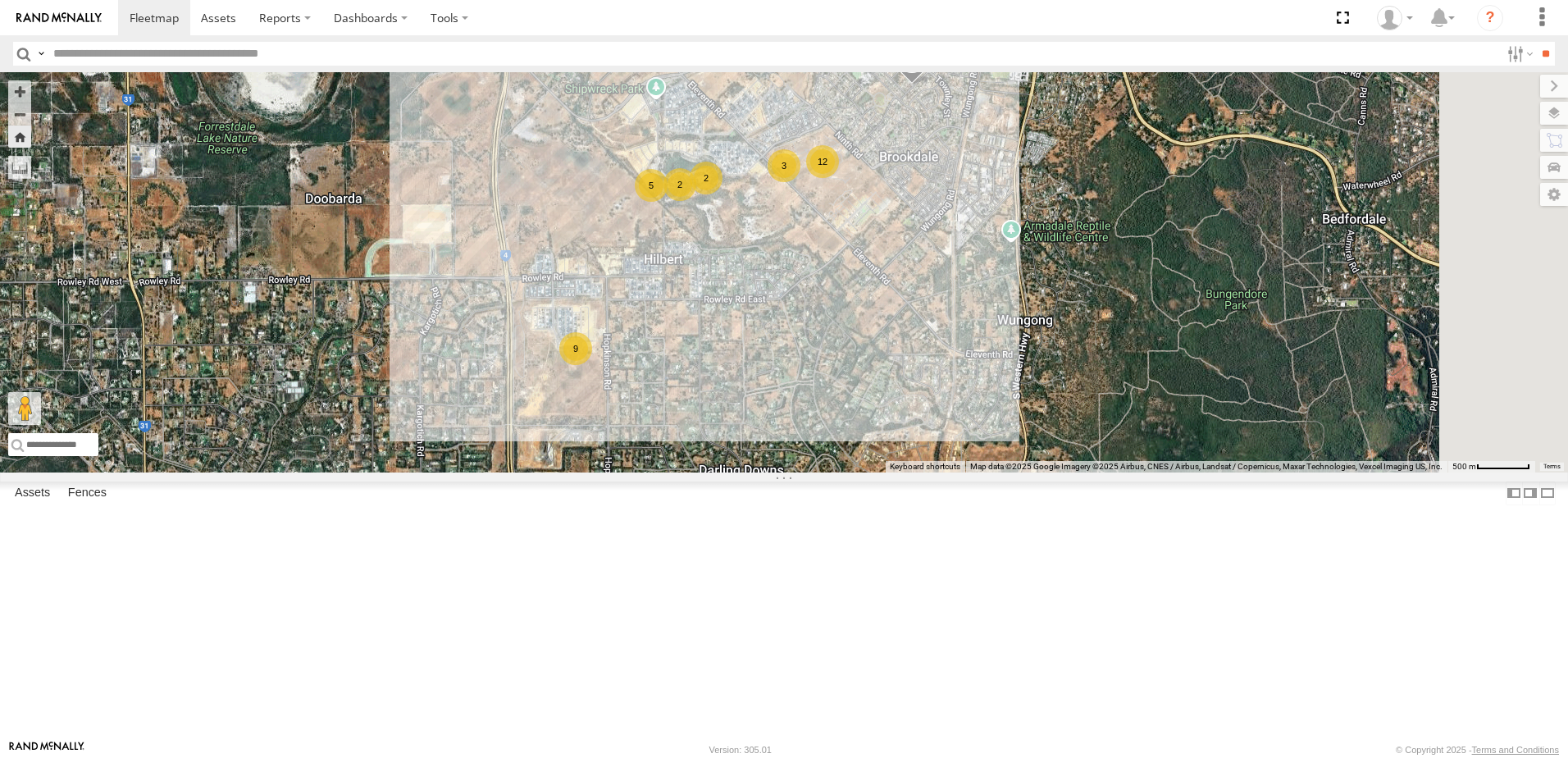
drag, startPoint x: 845, startPoint y: 419, endPoint x: 761, endPoint y: 318, distance: 131.4
click at [761, 318] on div "5 12 9 CV348 - Kurtis DHart 2 CV337 - [PERSON_NAME] 3 2 CV241 - [PERSON_NAME] C…" at bounding box center [784, 272] width 1568 height 400
